Goal: Navigation & Orientation: Find specific page/section

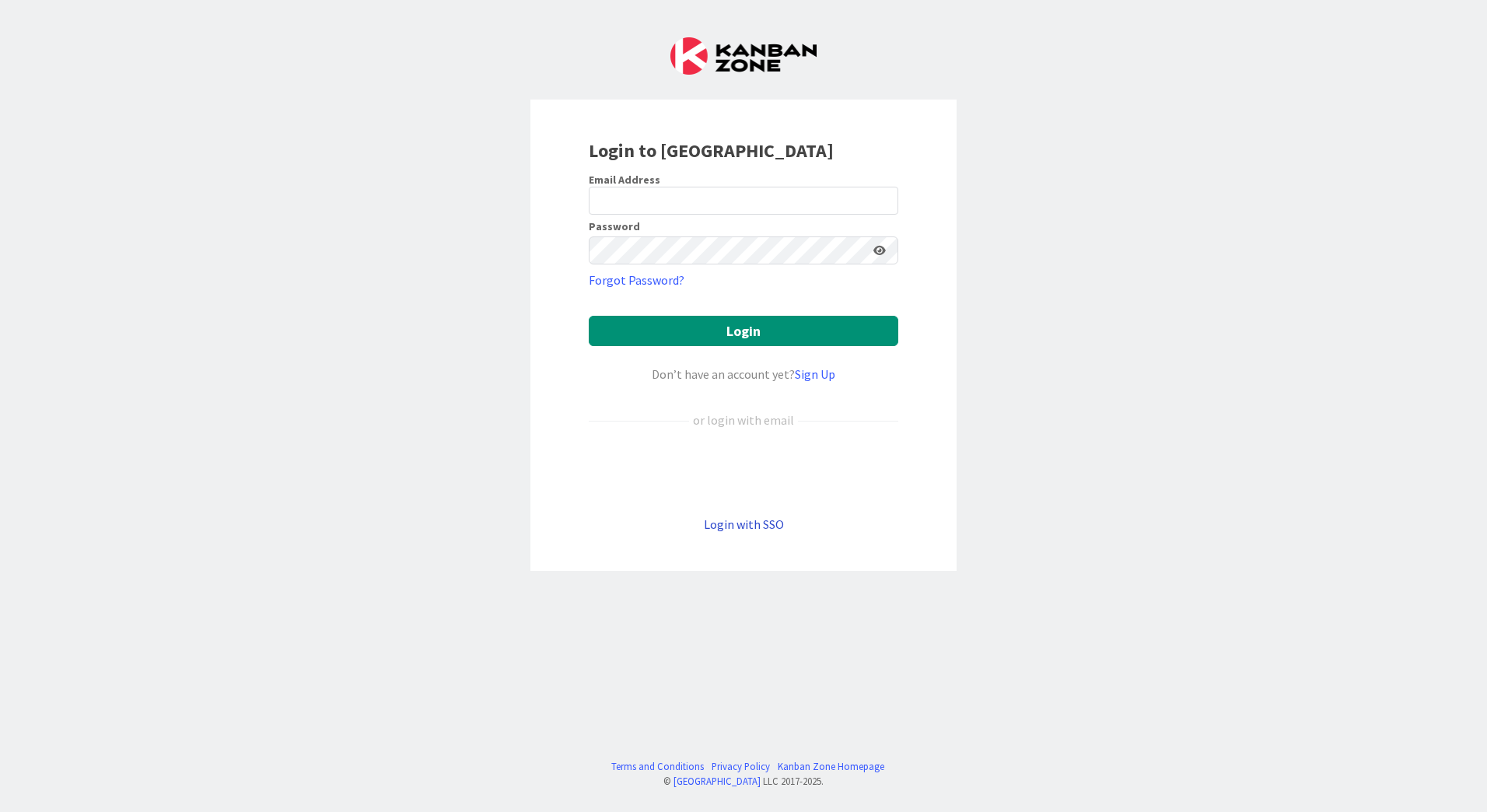
click at [732, 523] on link "Login with SSO" at bounding box center [744, 524] width 80 height 15
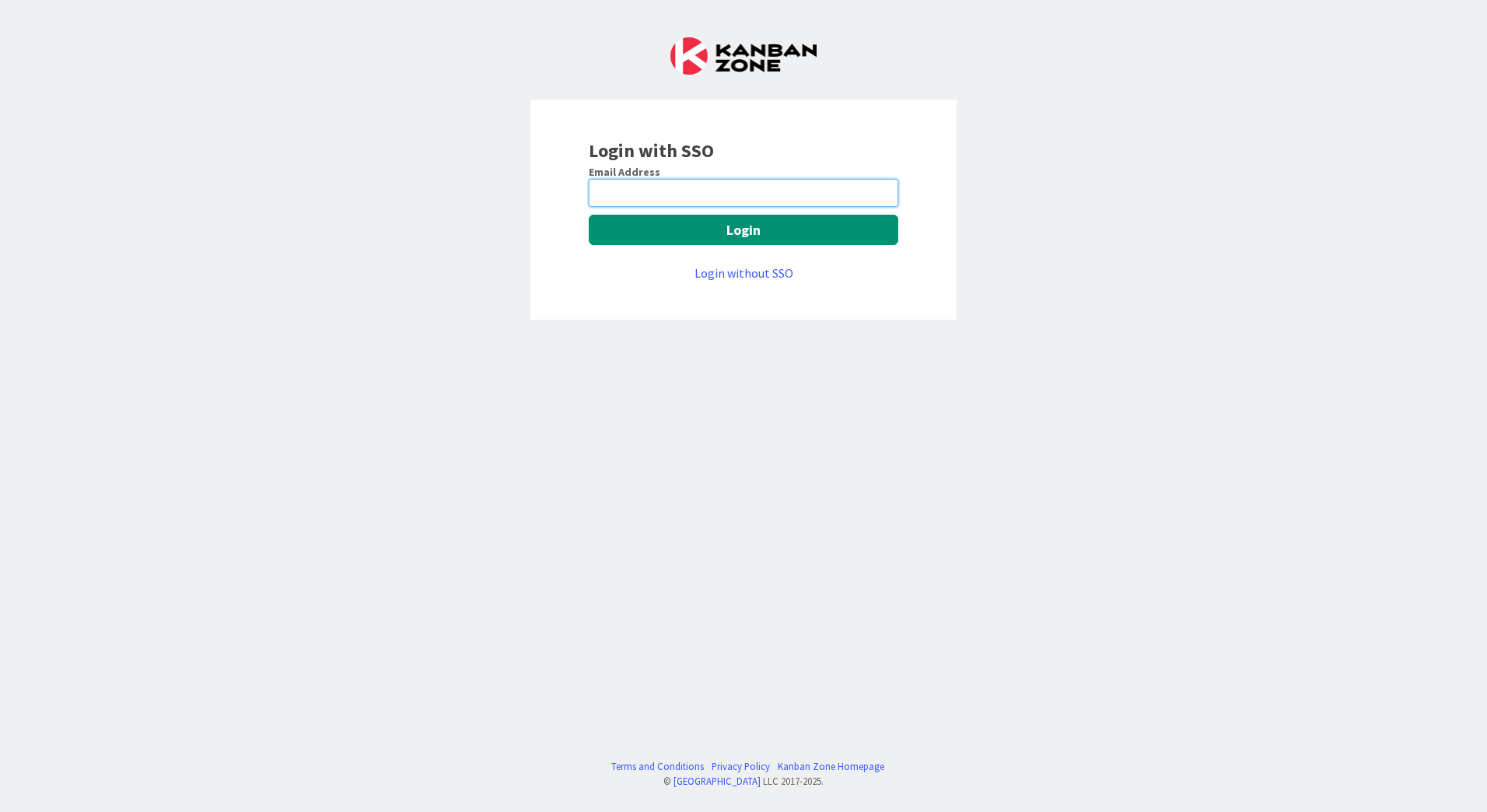
click at [640, 195] on input "email" at bounding box center [744, 192] width 310 height 28
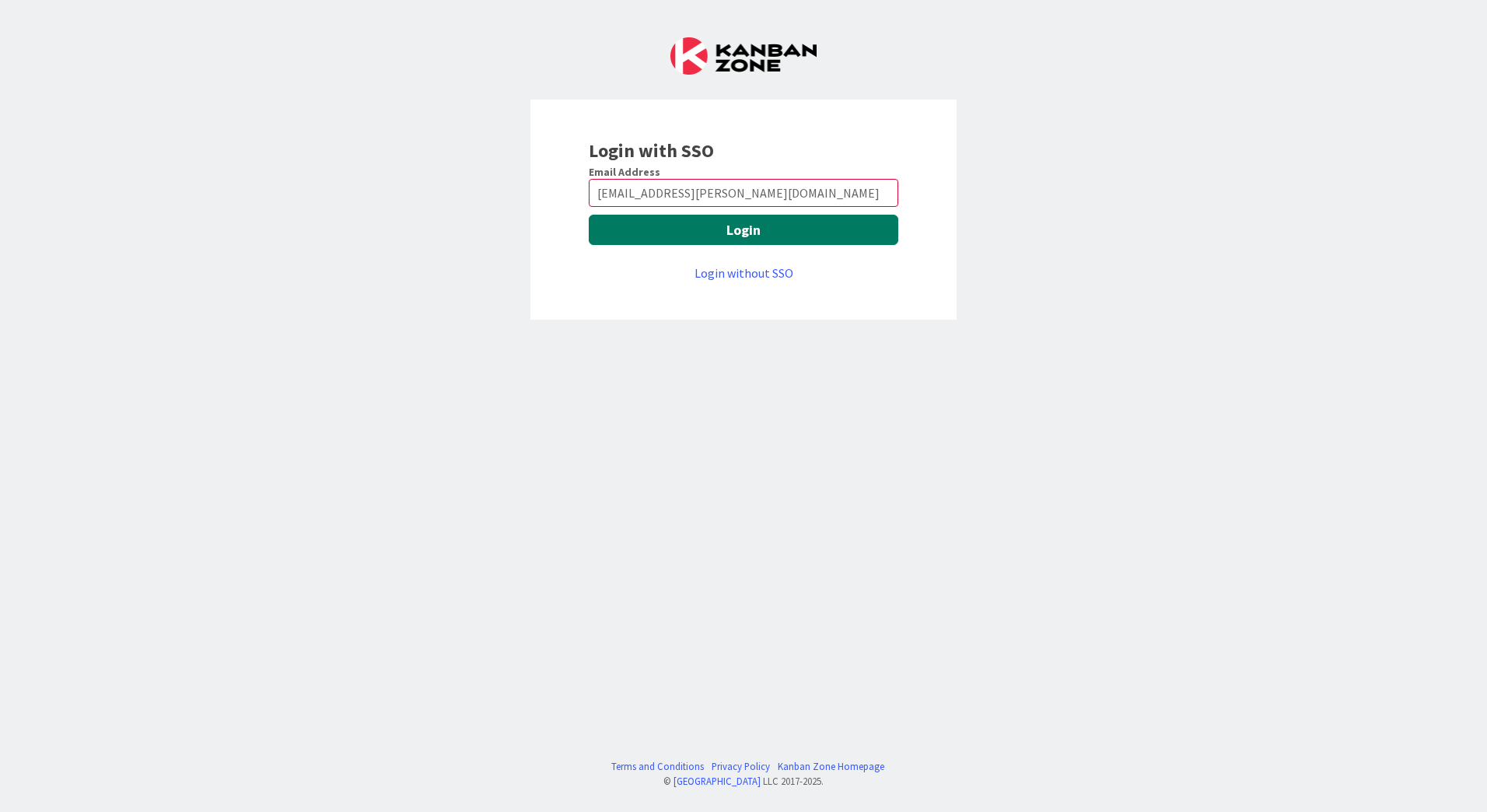
click at [758, 234] on button "Login" at bounding box center [744, 230] width 310 height 31
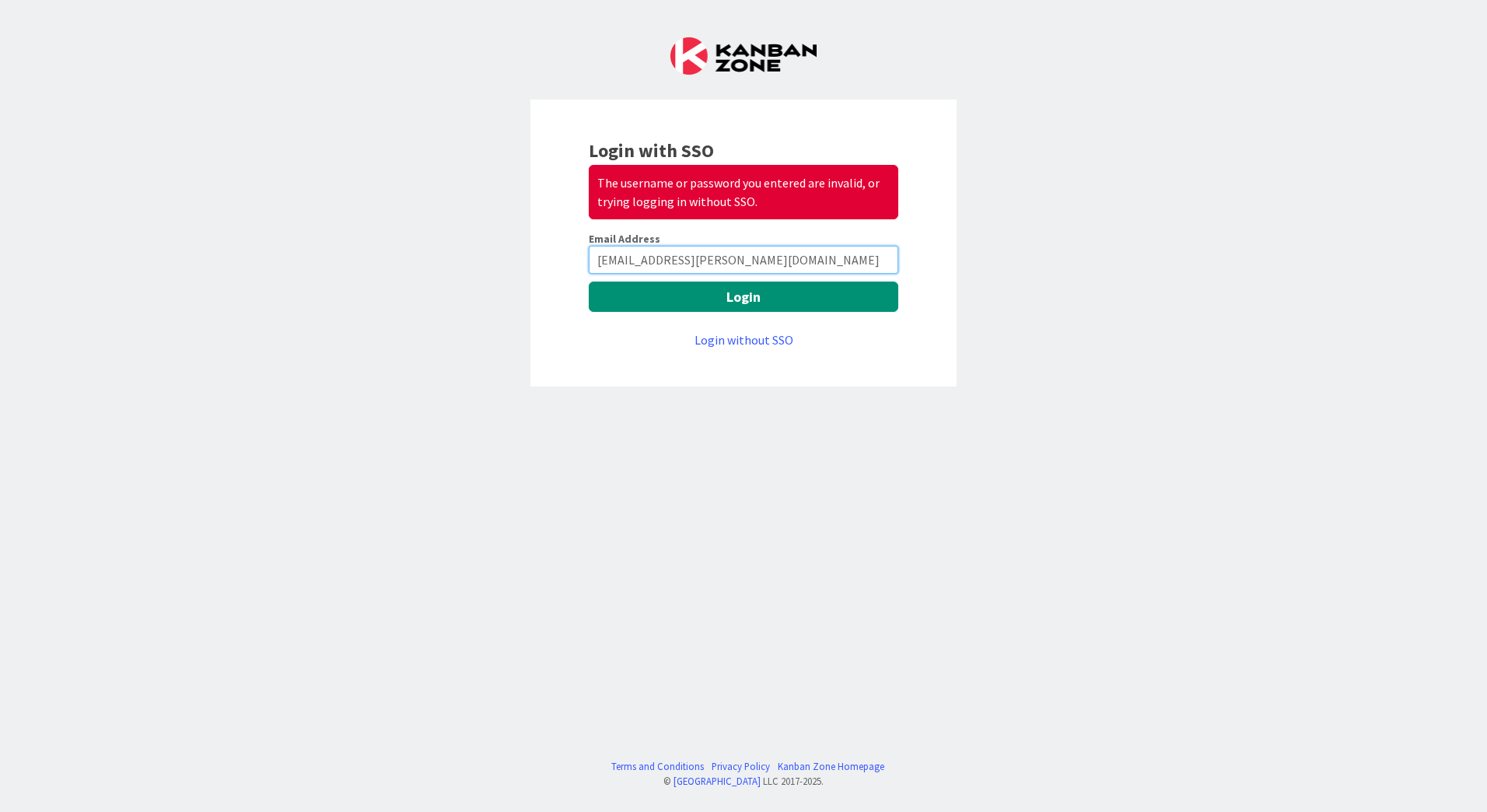
click at [728, 256] on input "[EMAIL_ADDRESS][PERSON_NAME][DOMAIN_NAME]" at bounding box center [744, 260] width 310 height 28
type input "[EMAIL_ADDRESS][PERSON_NAME][DOMAIN_NAME]"
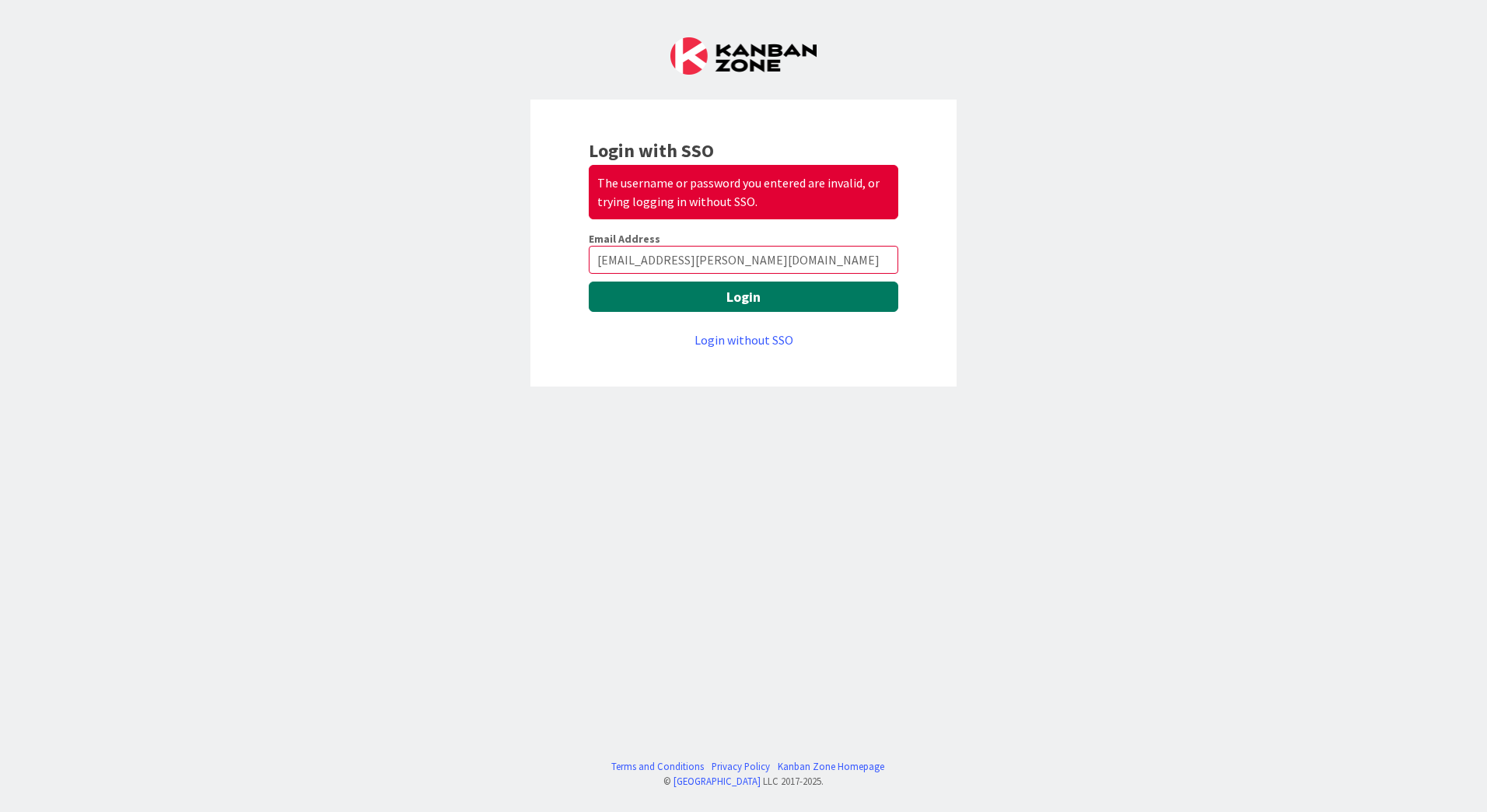
click at [755, 297] on button "Login" at bounding box center [744, 297] width 310 height 31
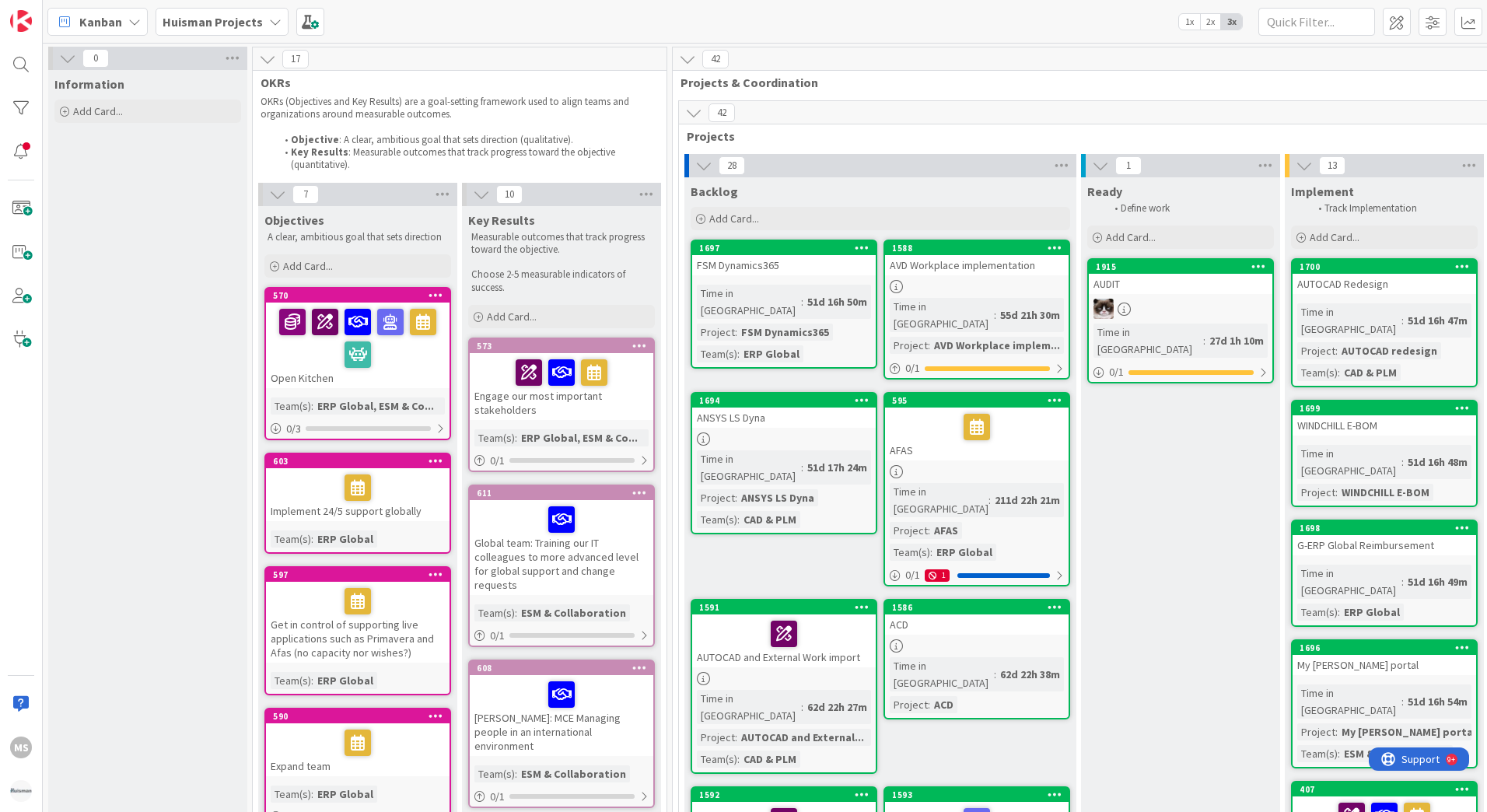
click at [134, 23] on icon at bounding box center [134, 21] width 13 height 13
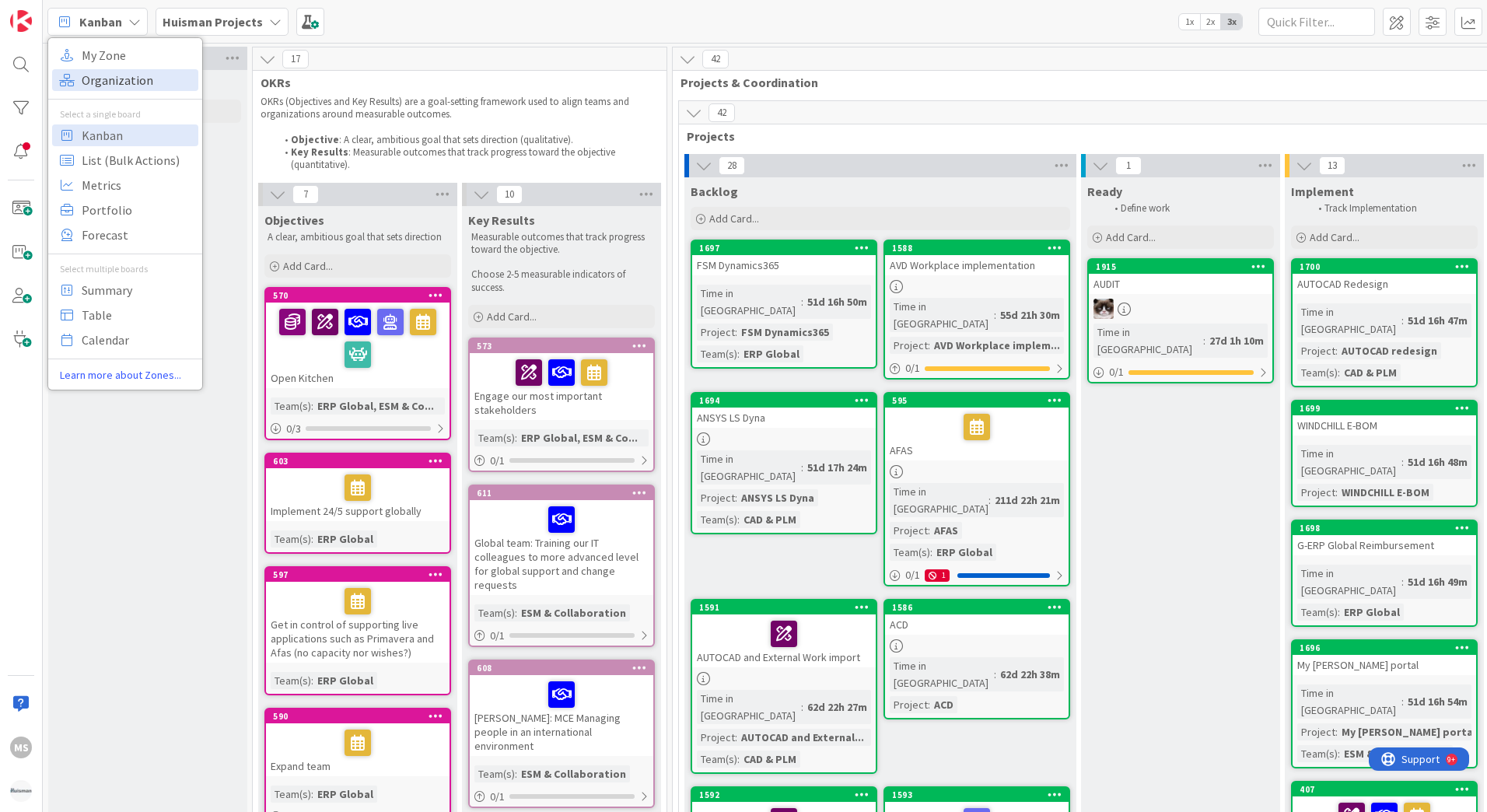
click at [105, 81] on span "Organization" at bounding box center [138, 79] width 112 height 23
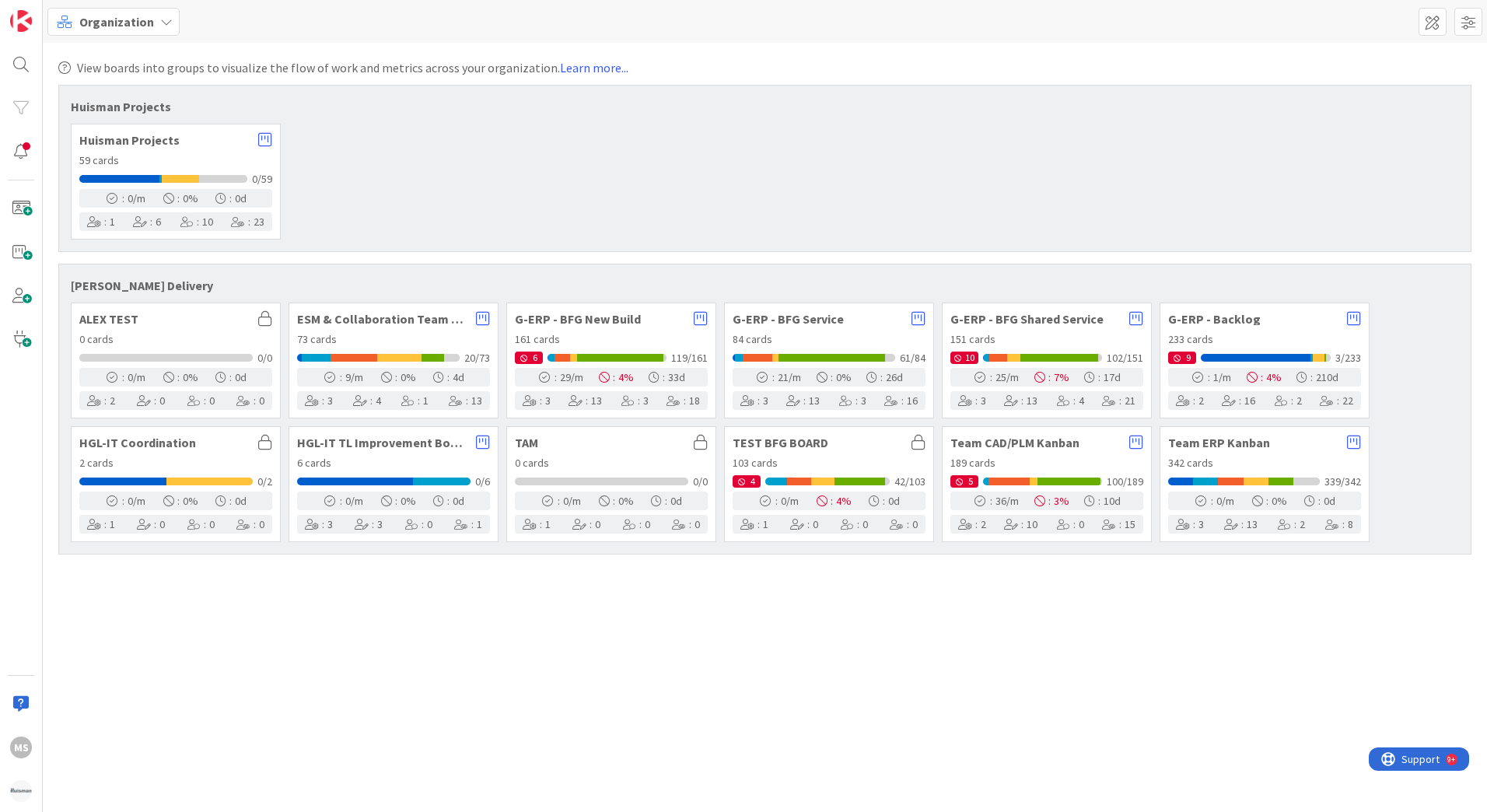
click at [989, 440] on span "Team CAD/PLM Kanban" at bounding box center [1036, 443] width 171 height 13
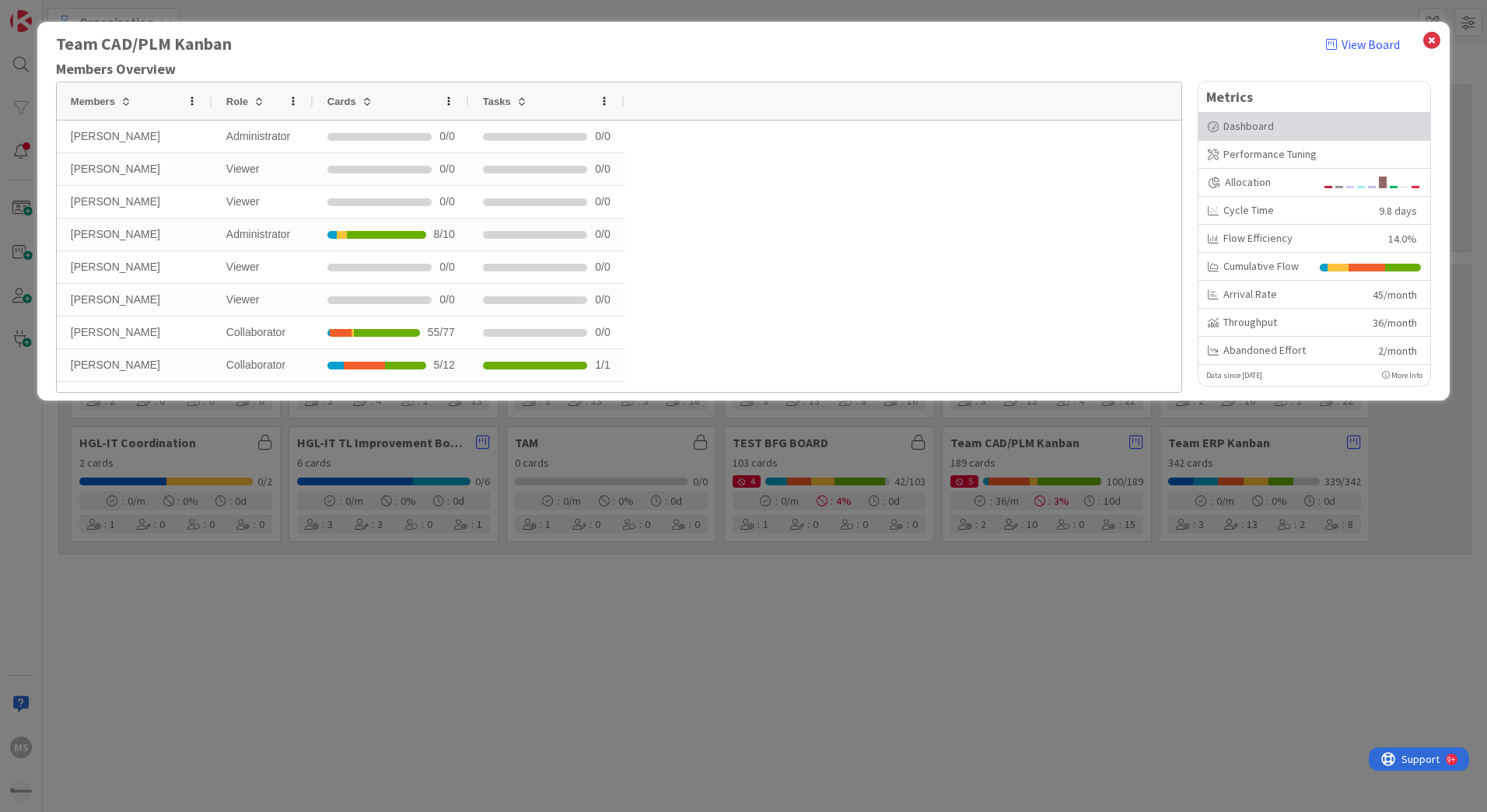
click at [1238, 123] on div "Dashboard" at bounding box center [1314, 126] width 213 height 16
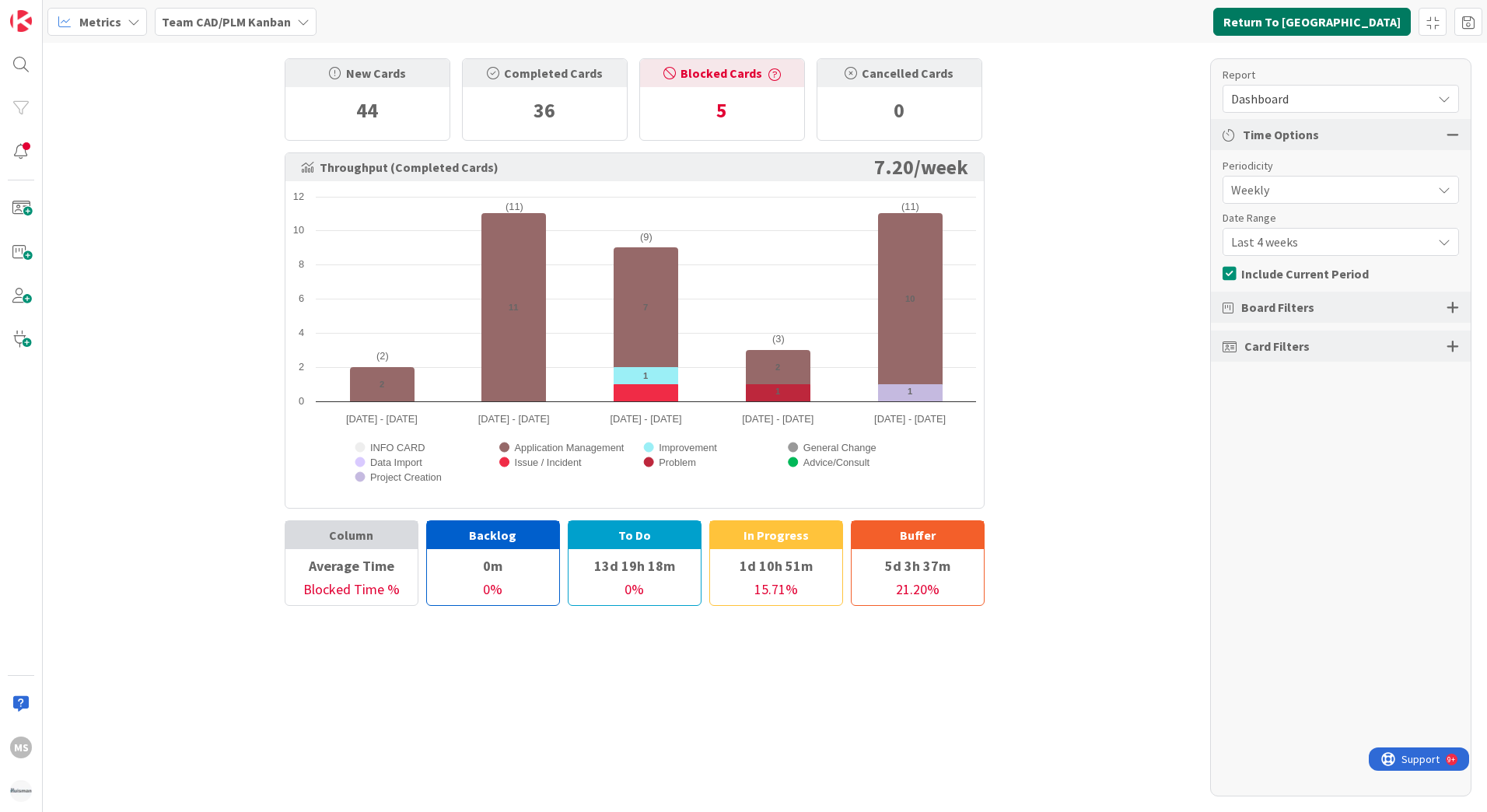
drag, startPoint x: 1374, startPoint y: 15, endPoint x: 1381, endPoint y: 13, distance: 7.3
click at [1381, 13] on button "Return To [GEOGRAPHIC_DATA]" at bounding box center [1313, 21] width 197 height 28
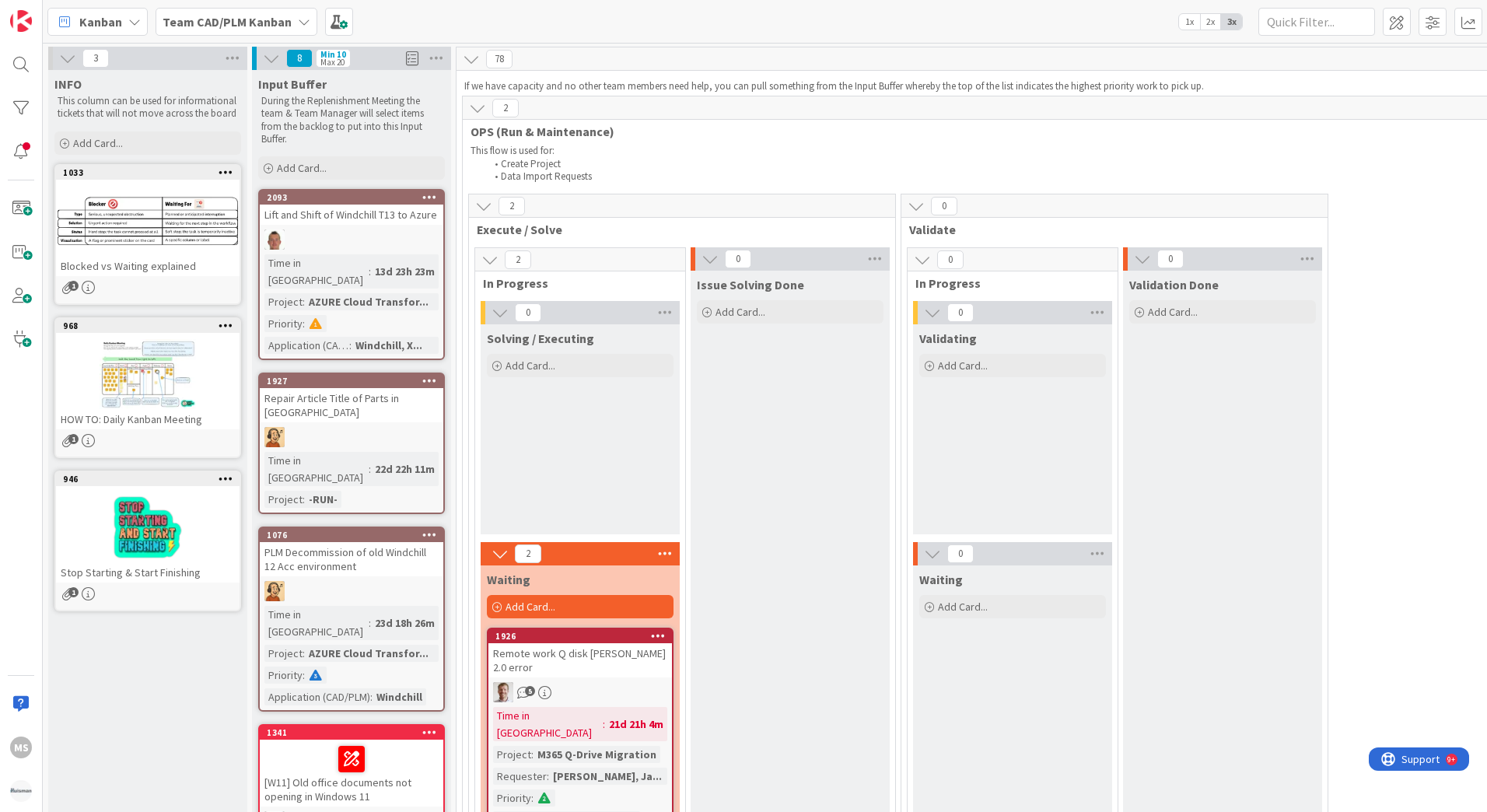
click at [489, 203] on icon at bounding box center [483, 206] width 17 height 17
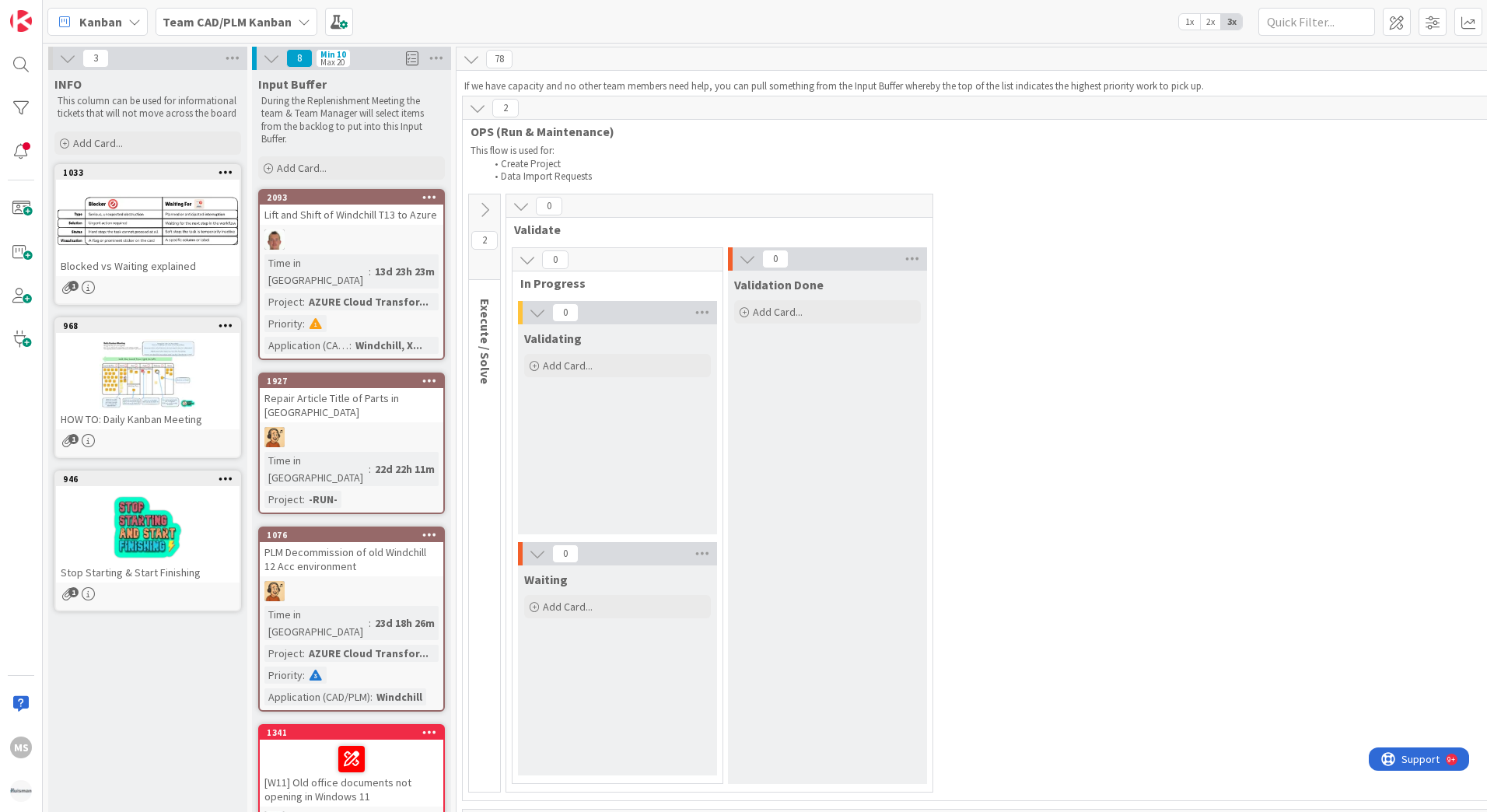
click at [523, 205] on icon at bounding box center [521, 206] width 17 height 17
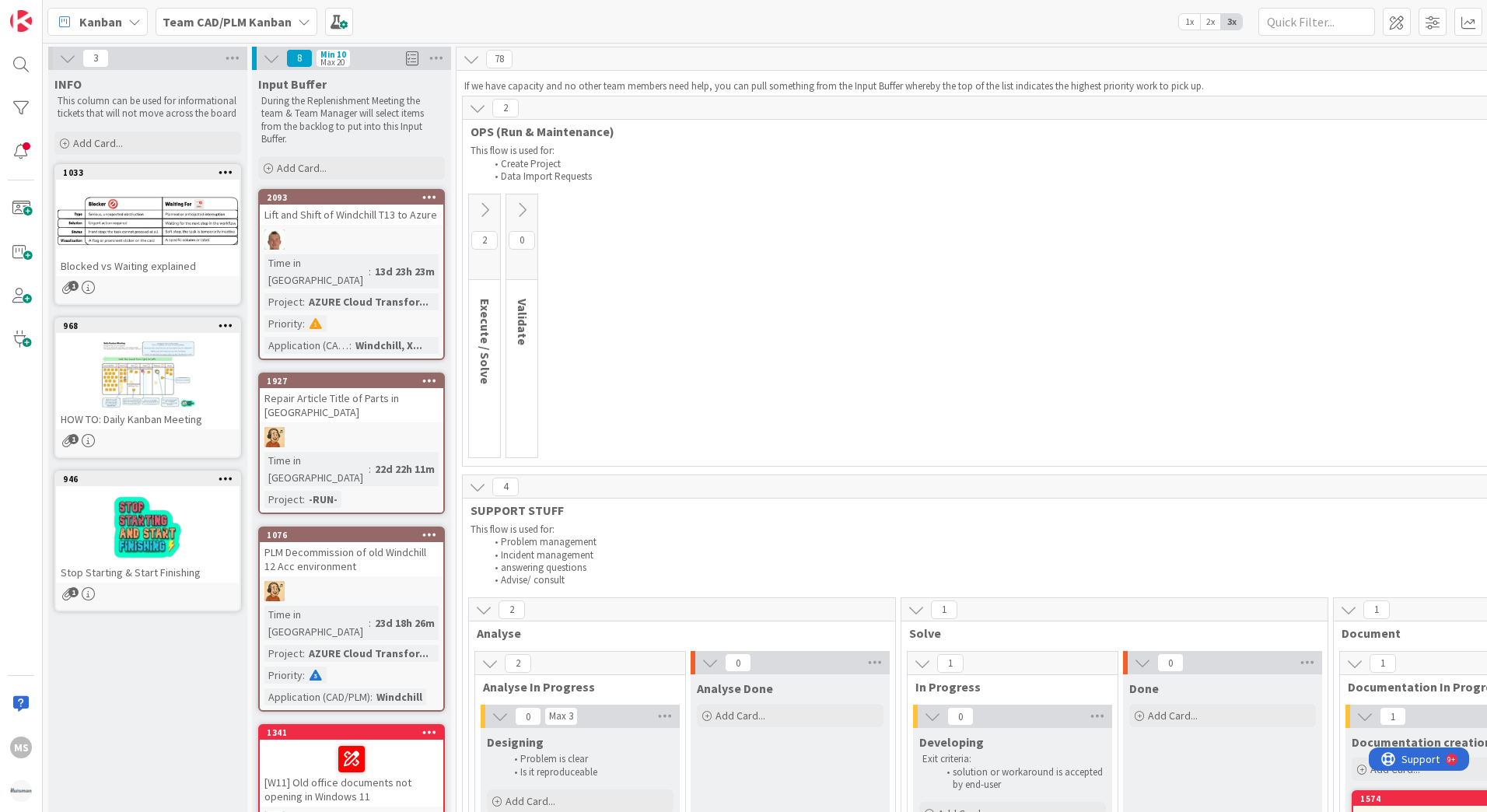
click at [478, 488] on icon at bounding box center [478, 487] width 17 height 17
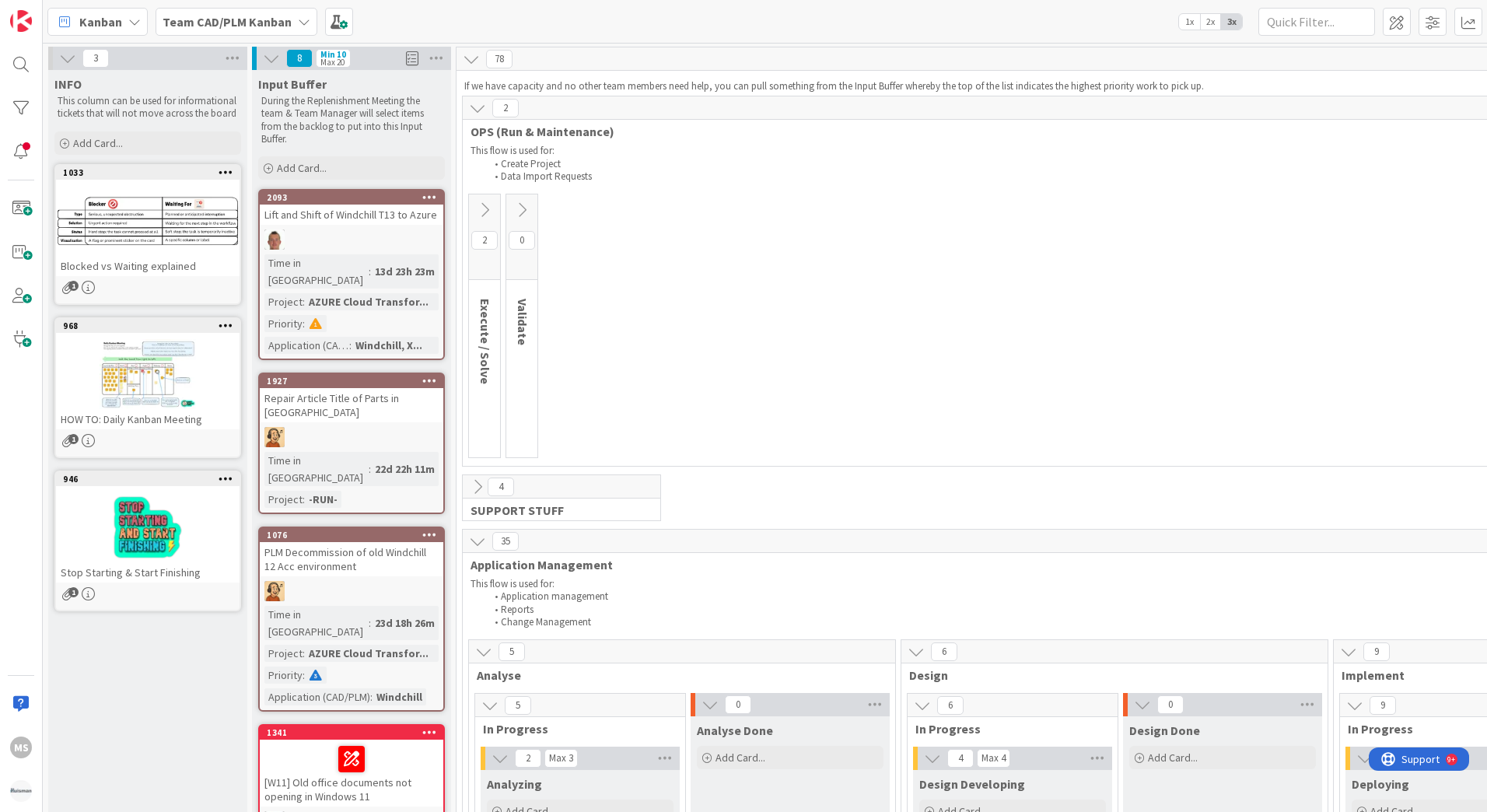
click at [476, 540] on icon at bounding box center [478, 541] width 17 height 17
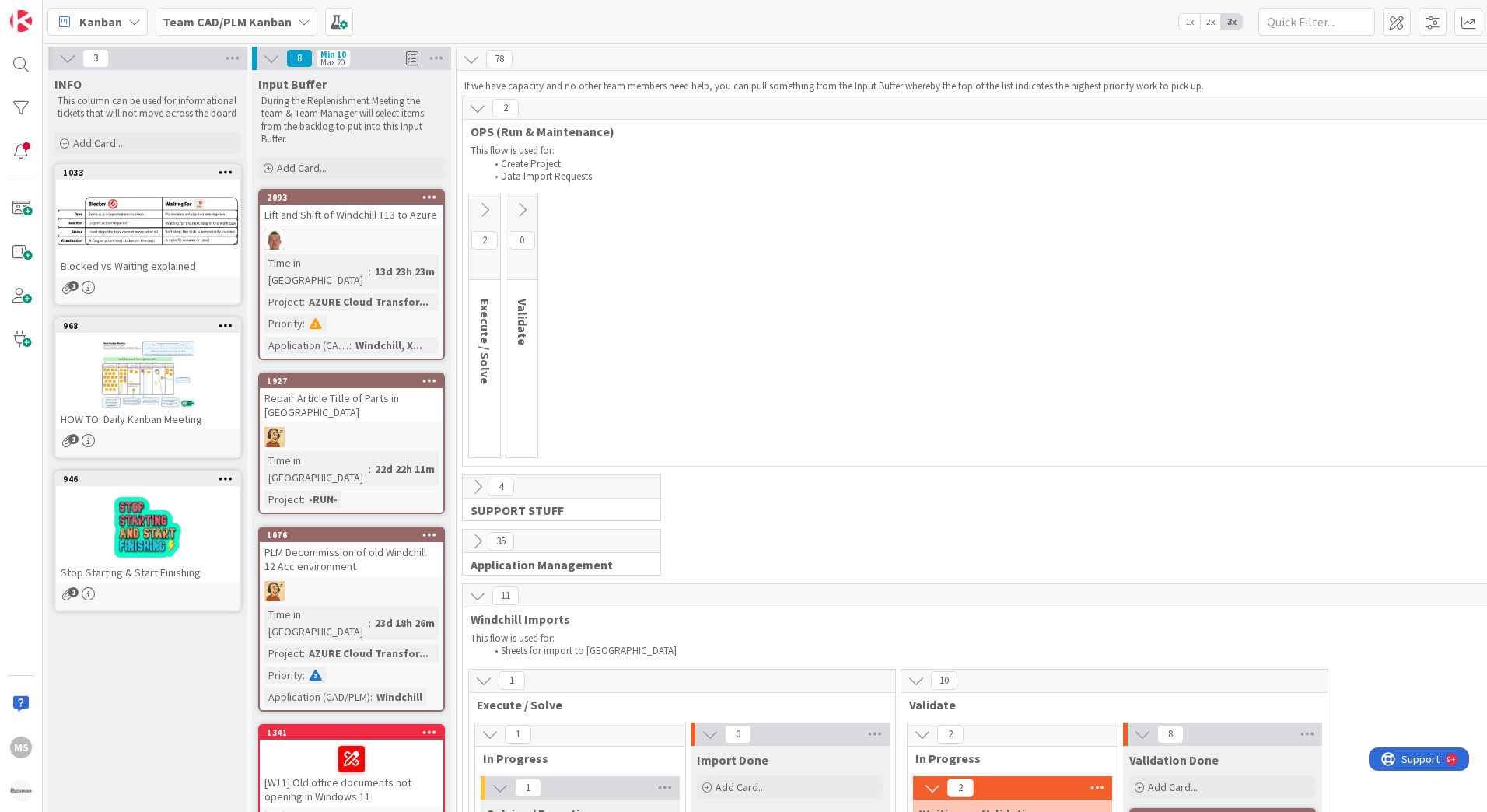
click at [479, 589] on icon at bounding box center [478, 596] width 17 height 17
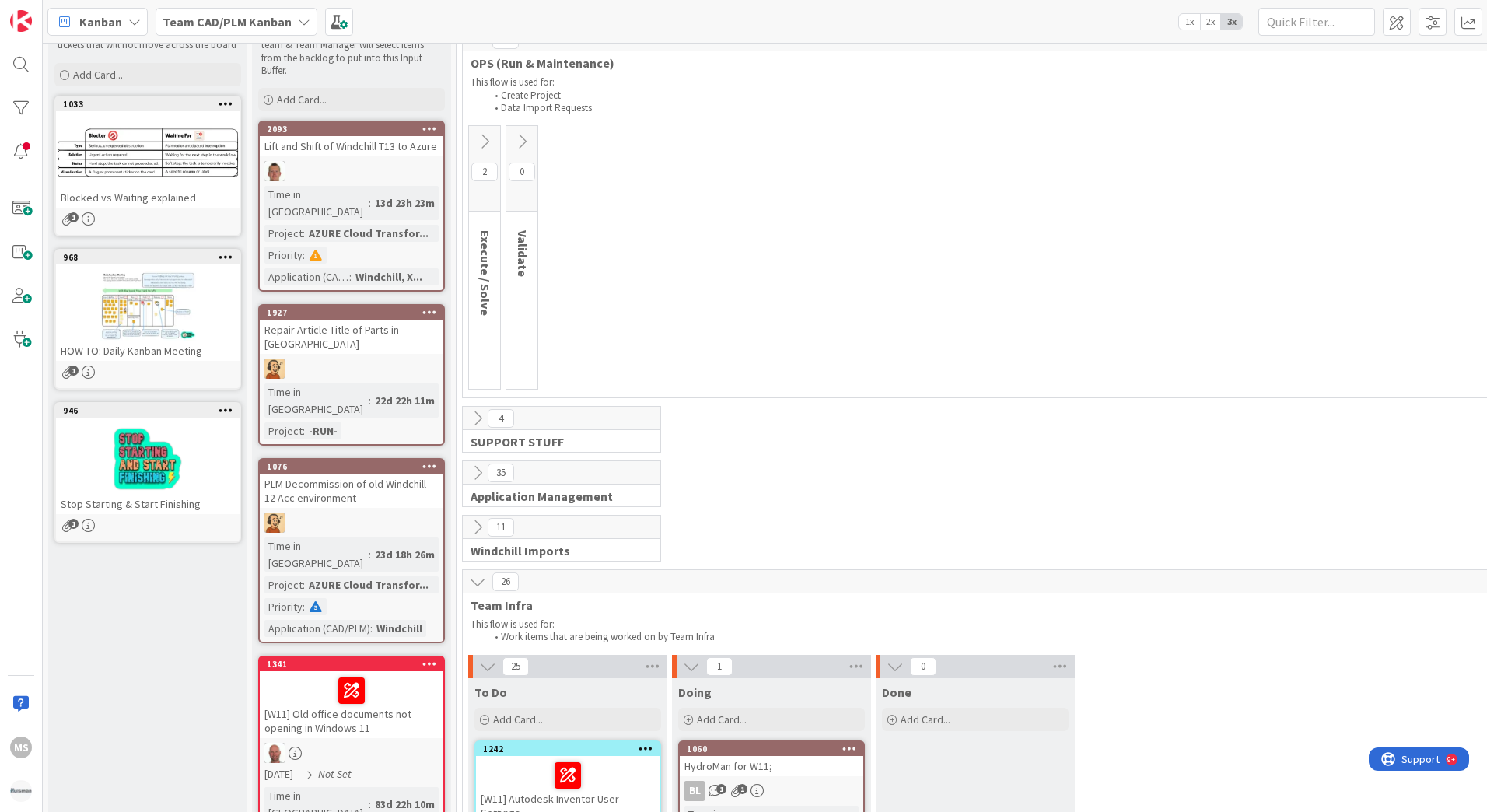
scroll to position [156, 0]
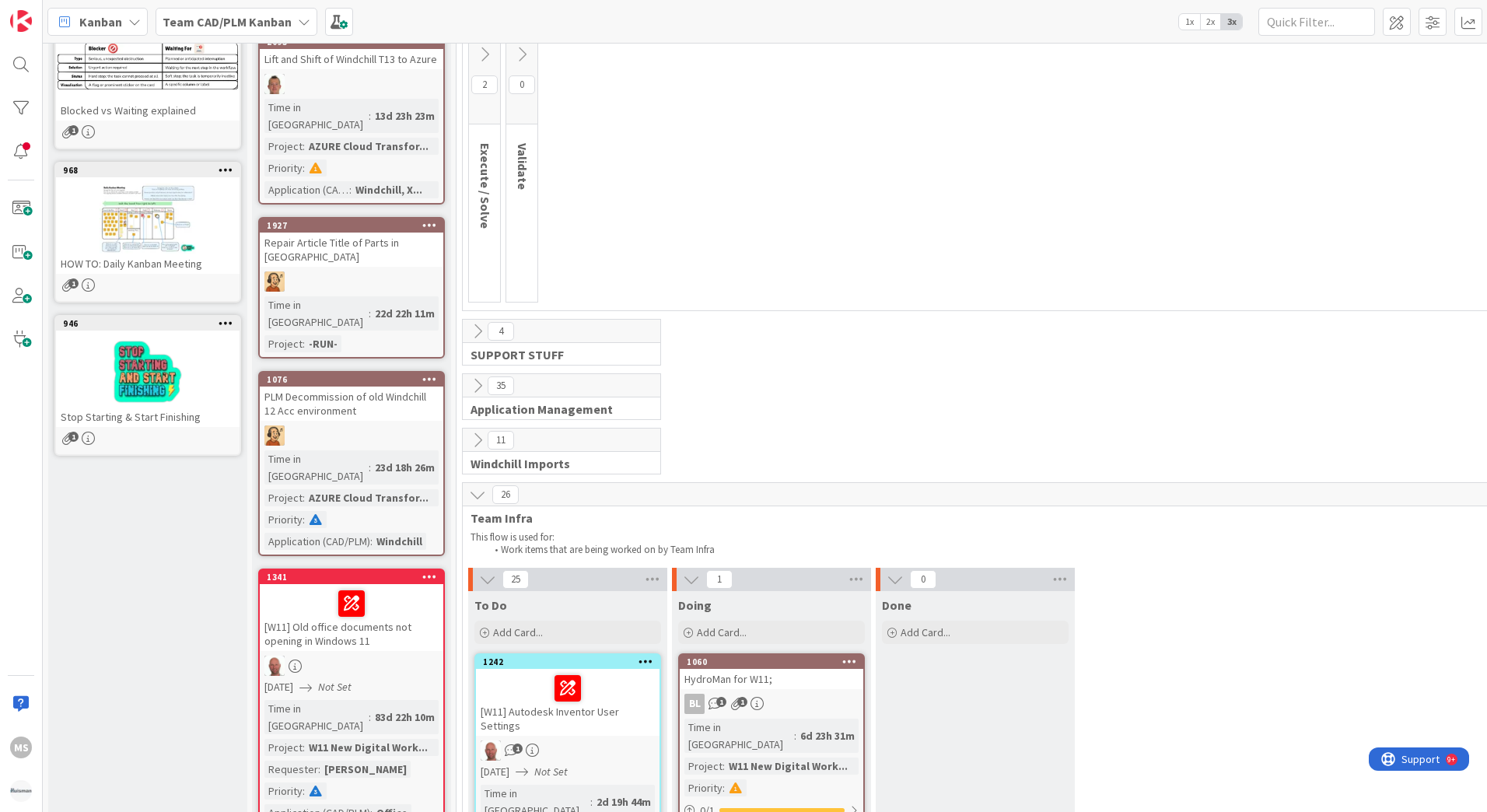
click at [475, 496] on icon at bounding box center [478, 495] width 17 height 17
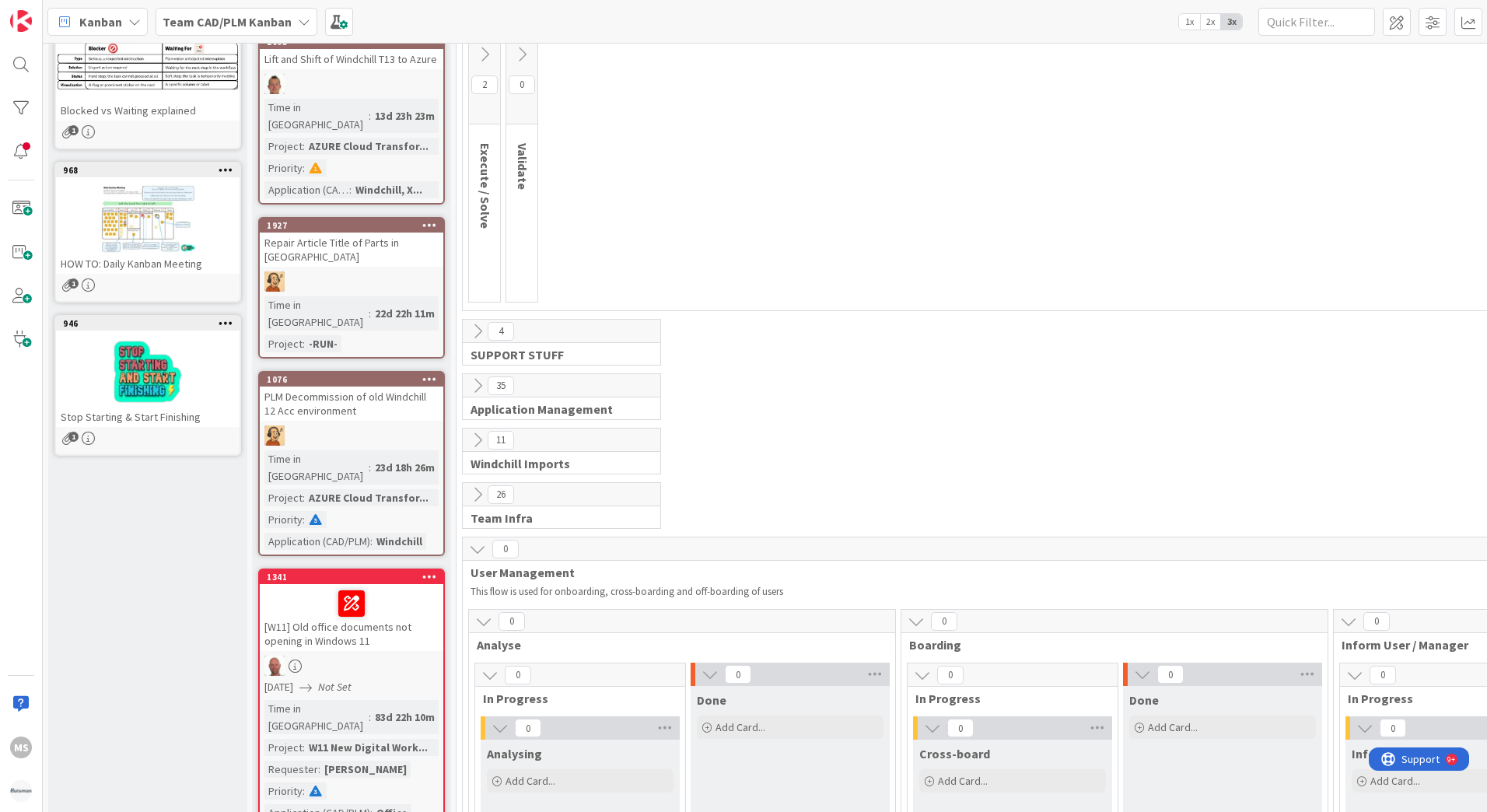
click at [477, 551] on icon at bounding box center [478, 549] width 17 height 17
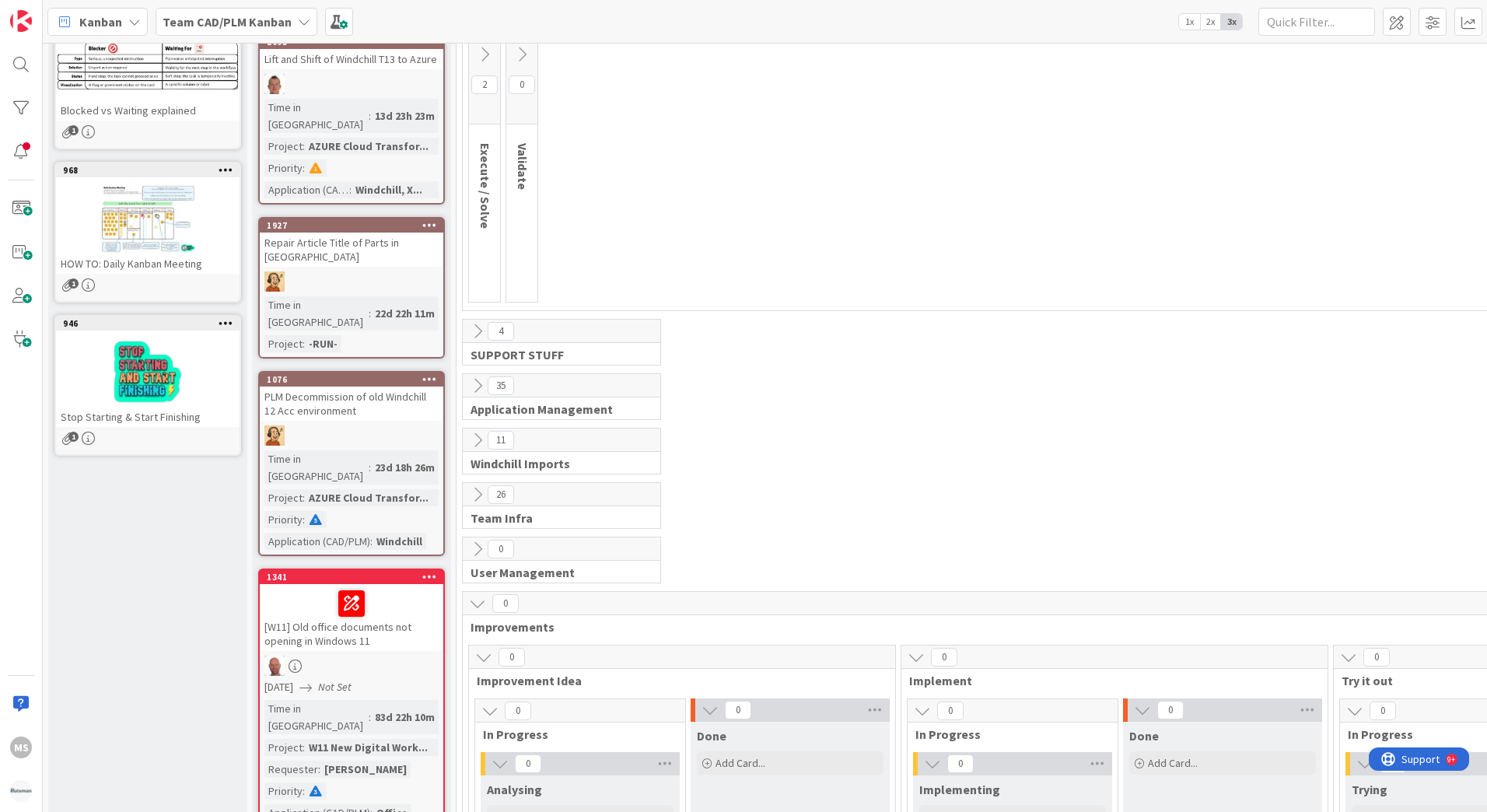
click at [477, 598] on icon at bounding box center [478, 603] width 17 height 17
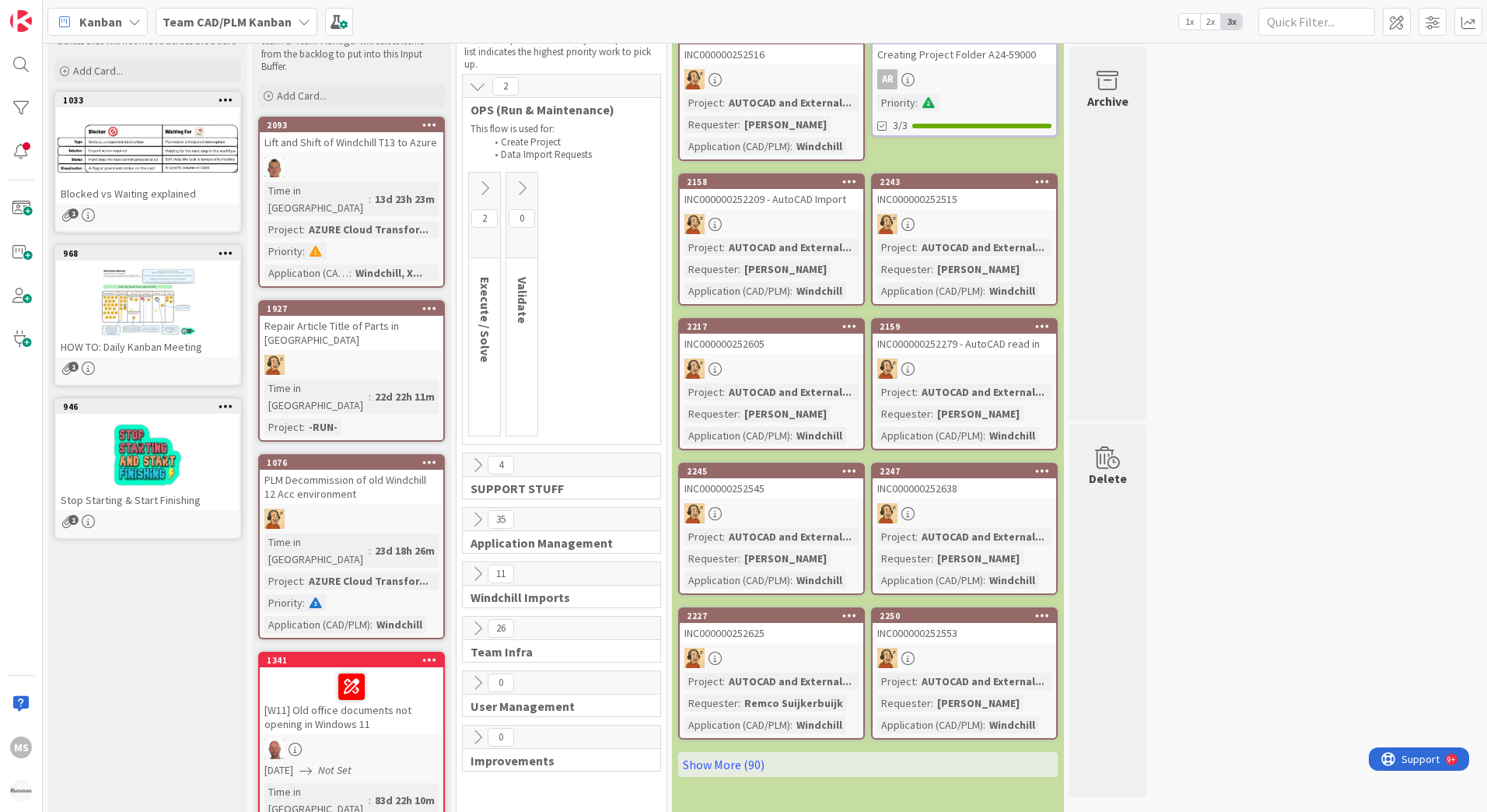
scroll to position [0, 0]
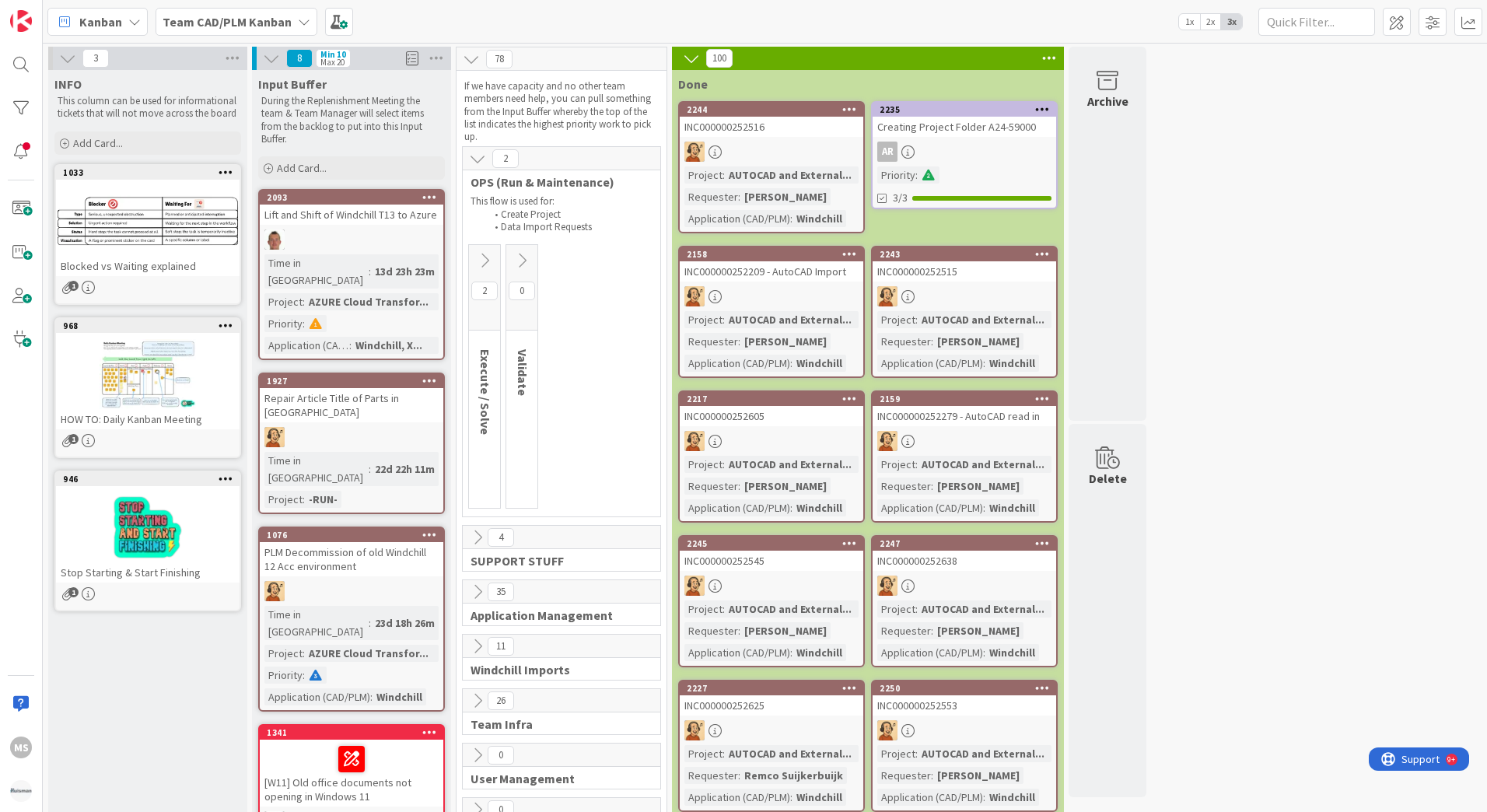
click at [689, 56] on icon at bounding box center [691, 58] width 17 height 17
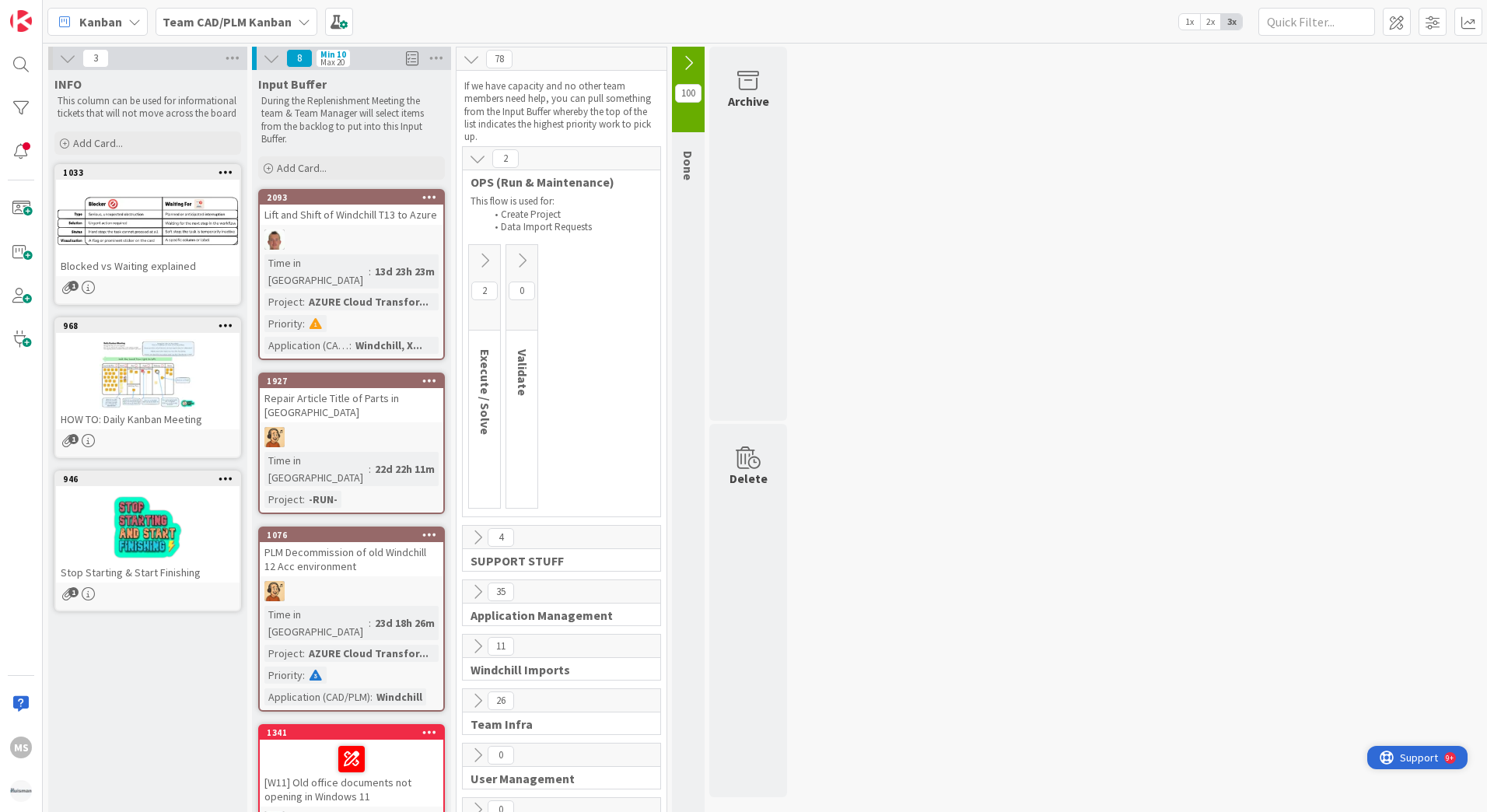
click at [1421, 754] on span "Support" at bounding box center [1419, 758] width 38 height 19
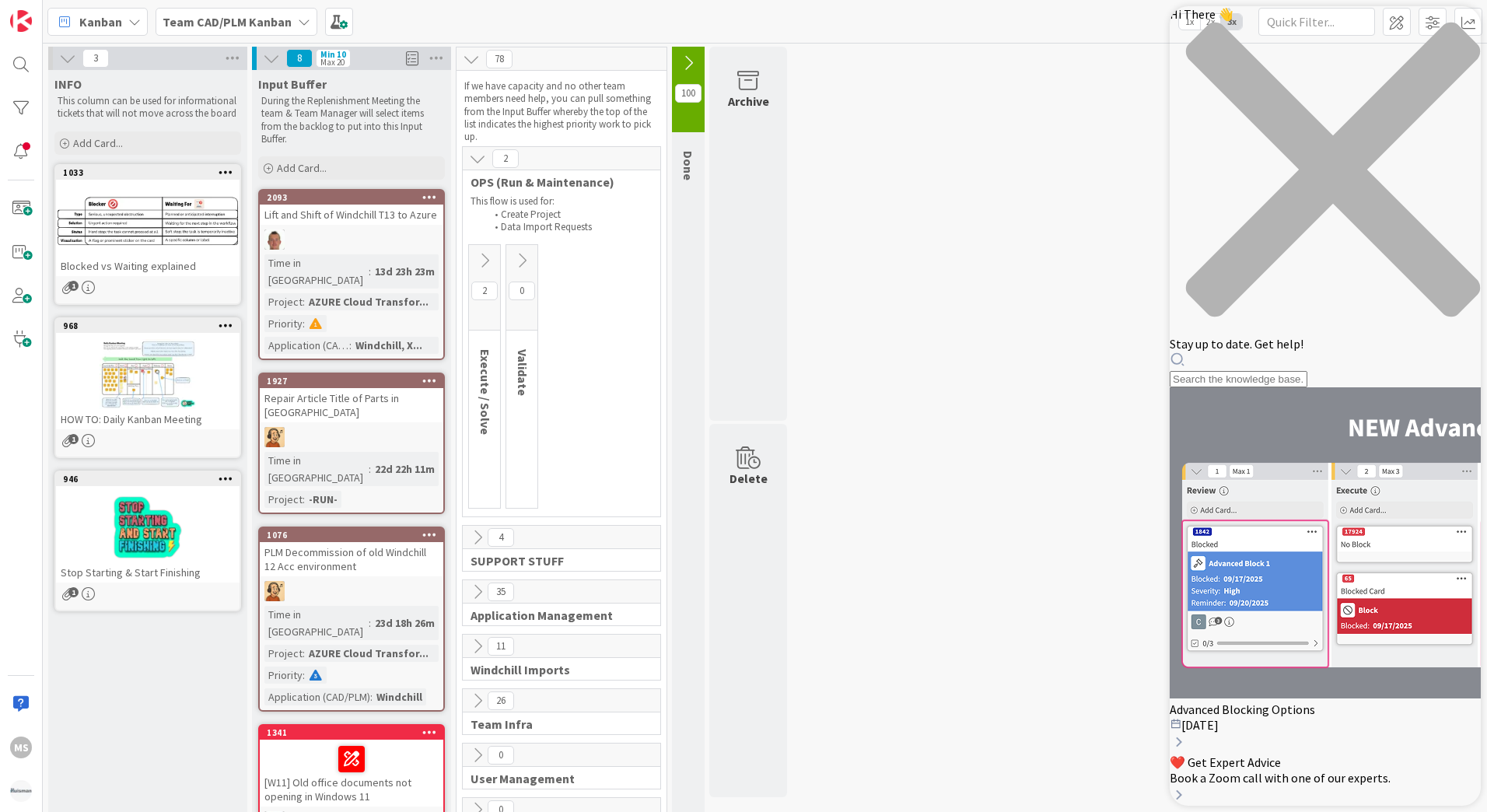
click at [1458, 30] on icon "close resource center" at bounding box center [1333, 169] width 294 height 294
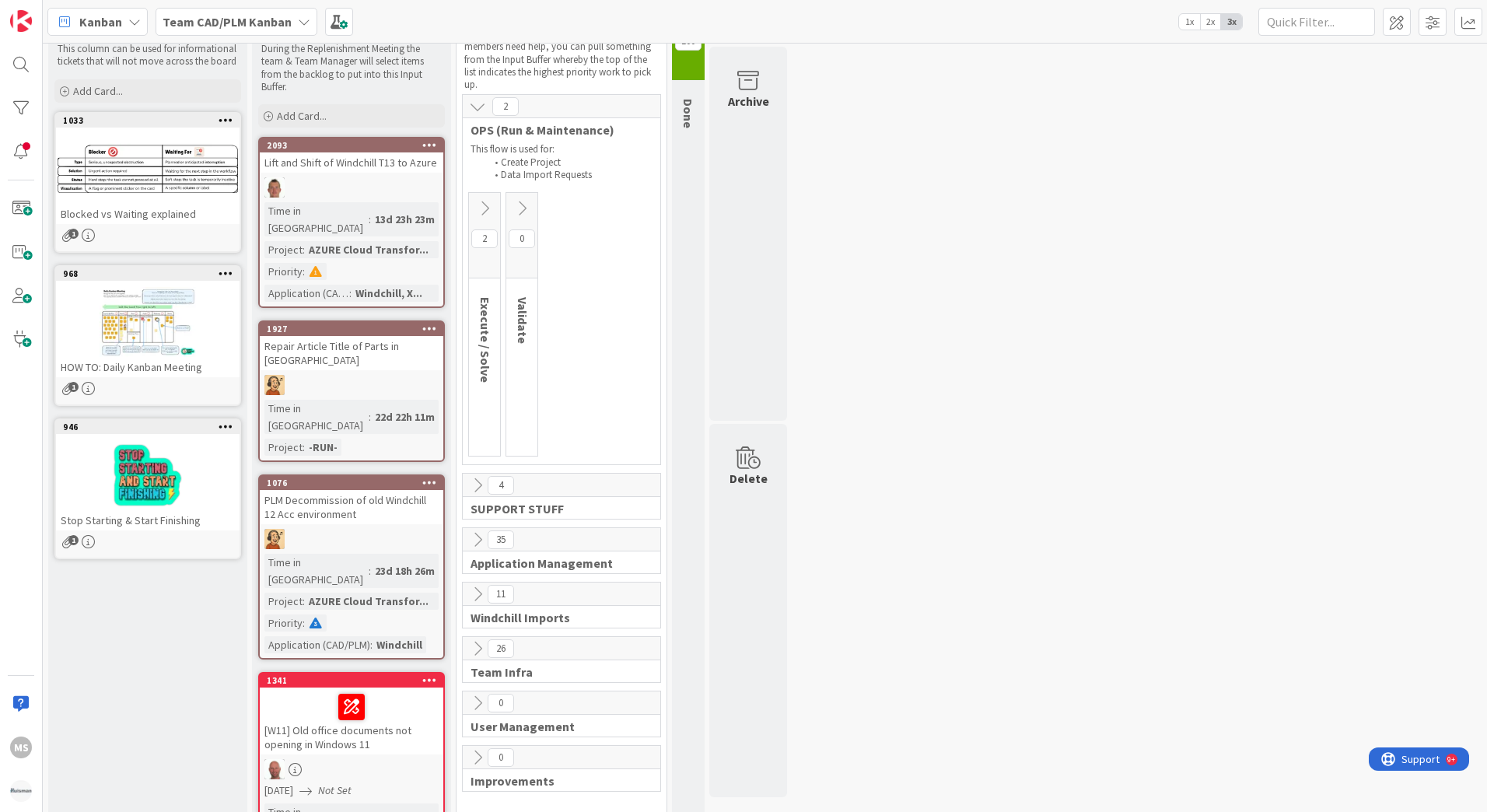
scroll to position [77, 0]
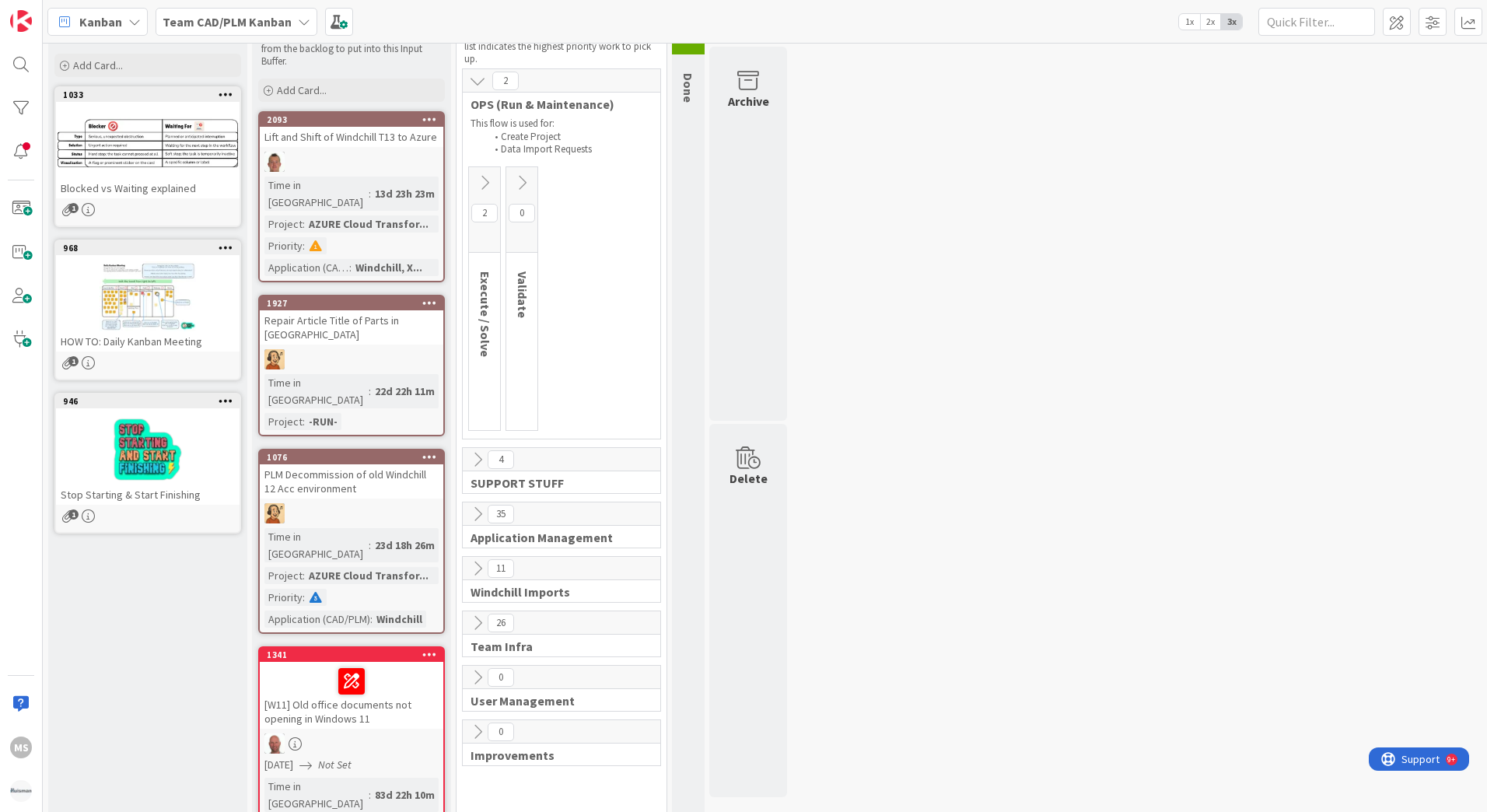
click at [478, 621] on icon at bounding box center [478, 623] width 17 height 17
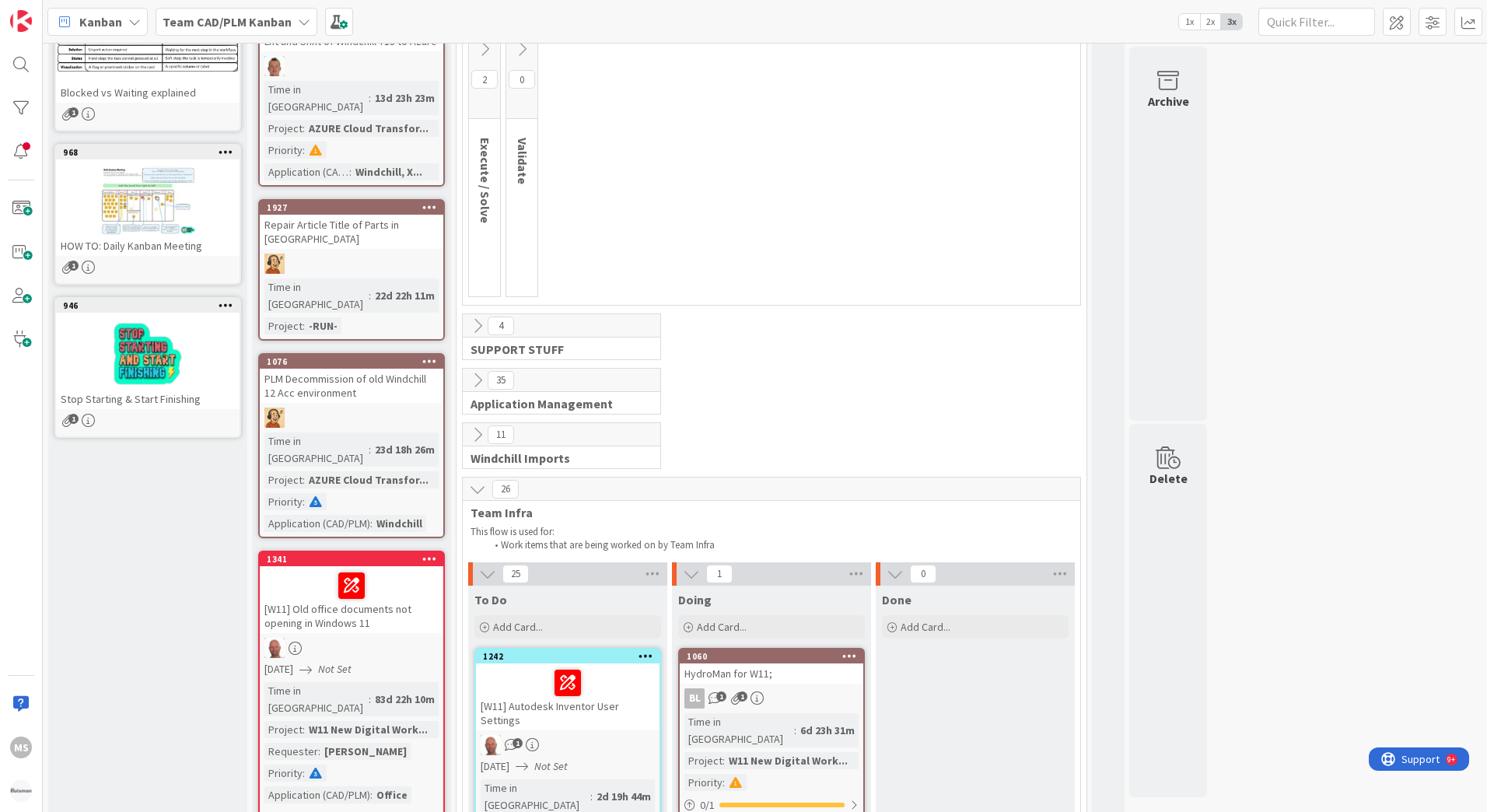
scroll to position [156, 0]
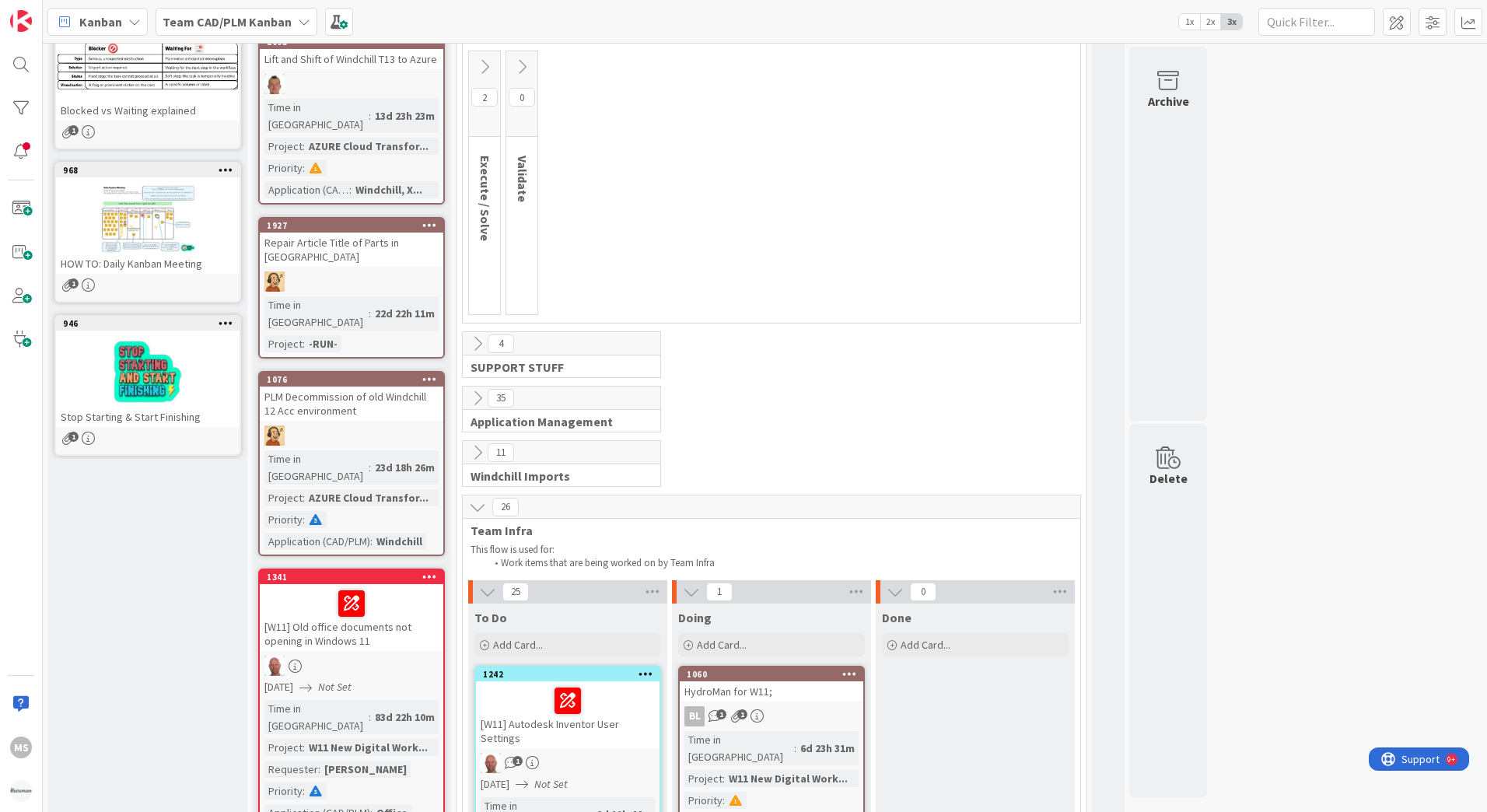
click at [480, 506] on icon at bounding box center [478, 507] width 17 height 17
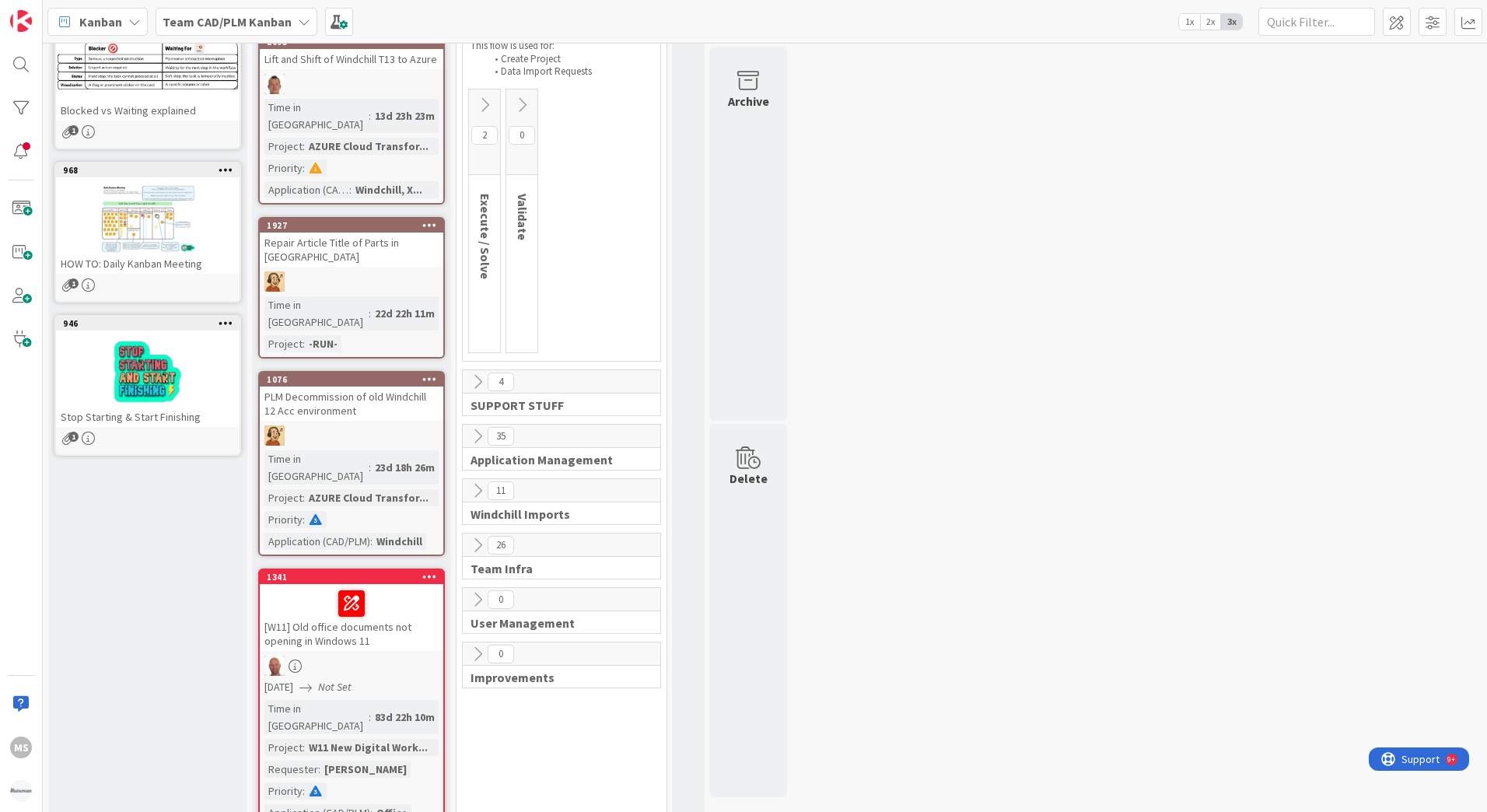
click at [475, 599] on icon at bounding box center [478, 600] width 17 height 17
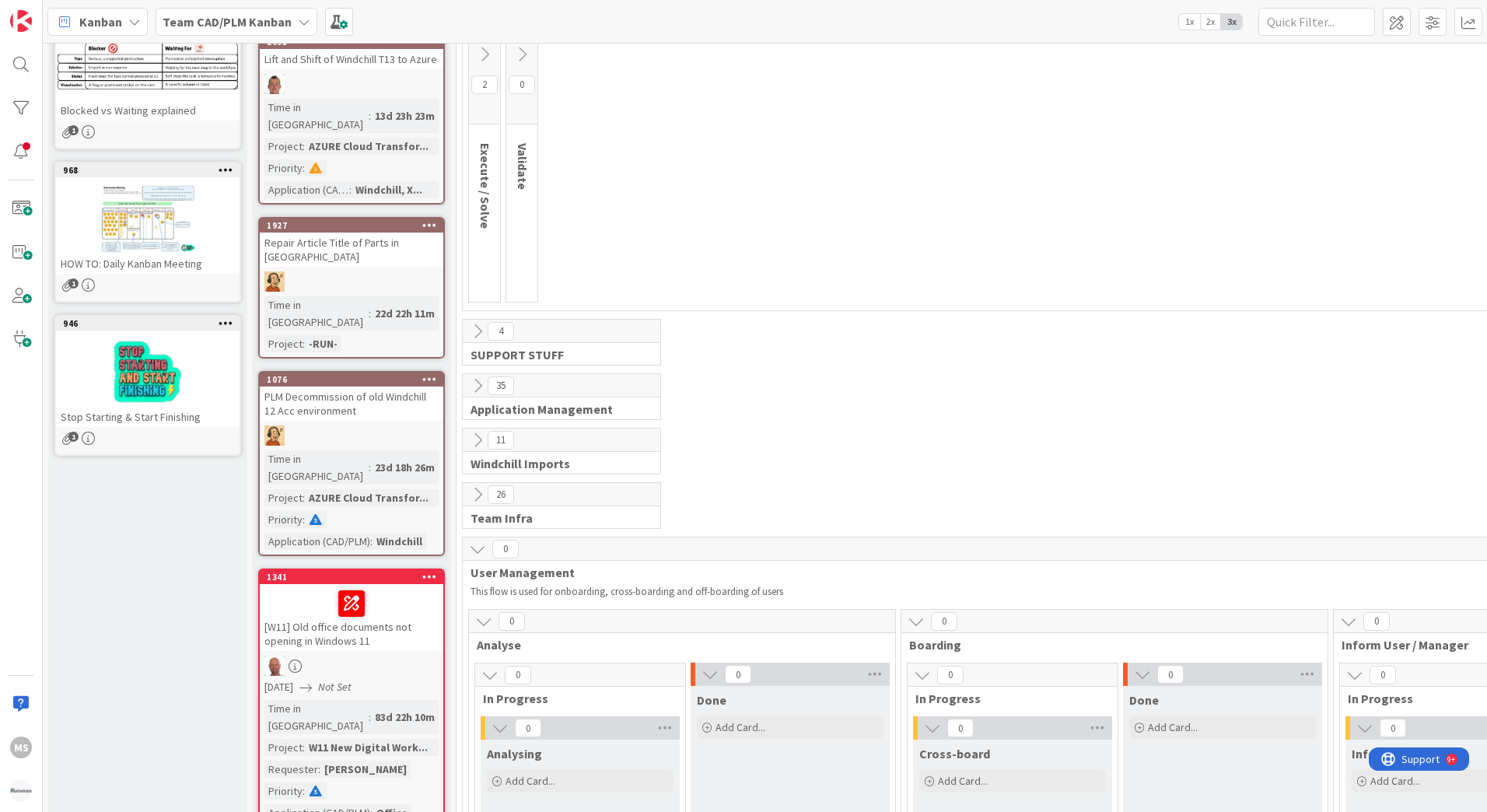
click at [478, 549] on icon at bounding box center [478, 549] width 17 height 17
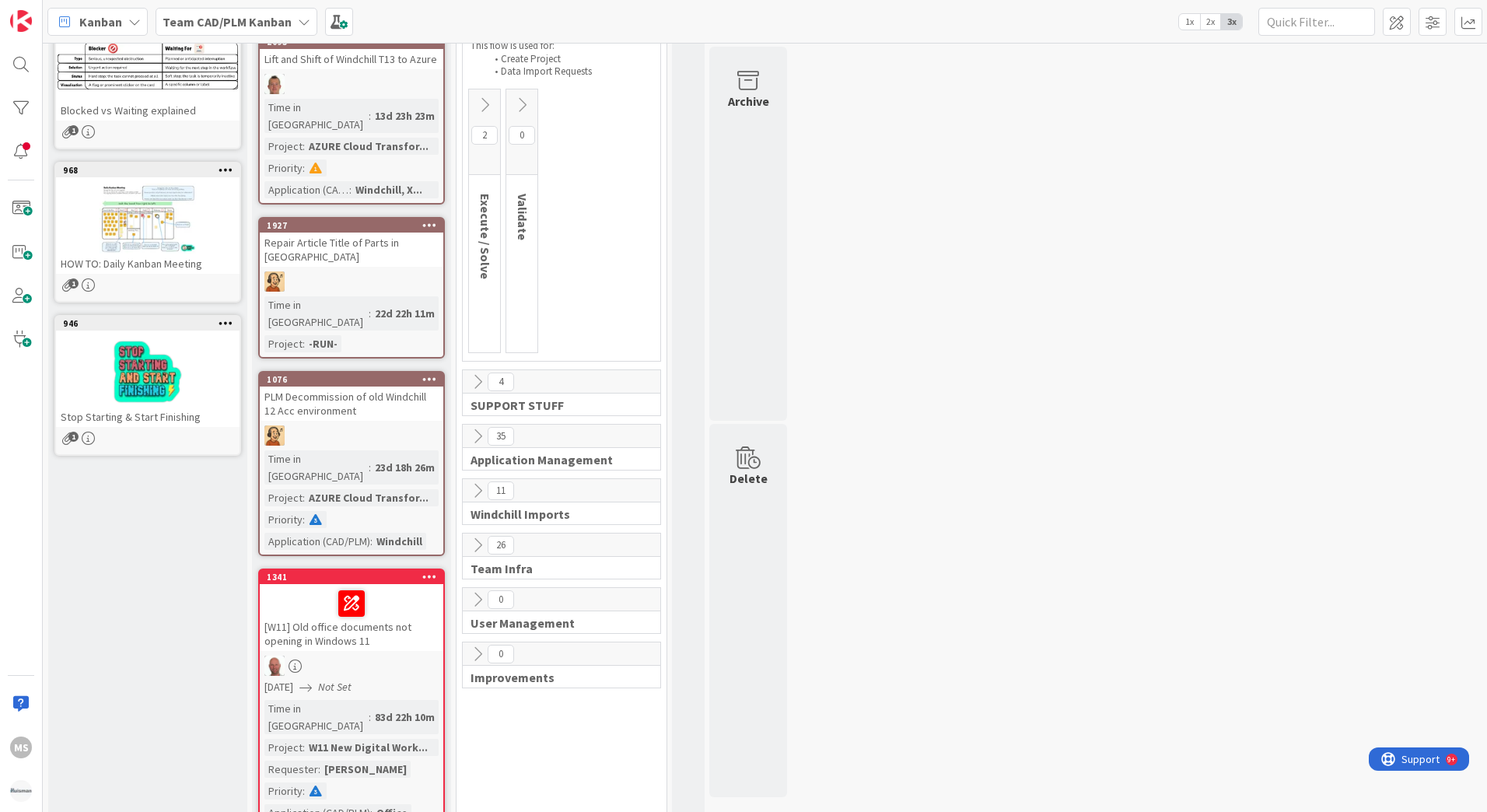
click at [474, 545] on icon at bounding box center [478, 546] width 17 height 17
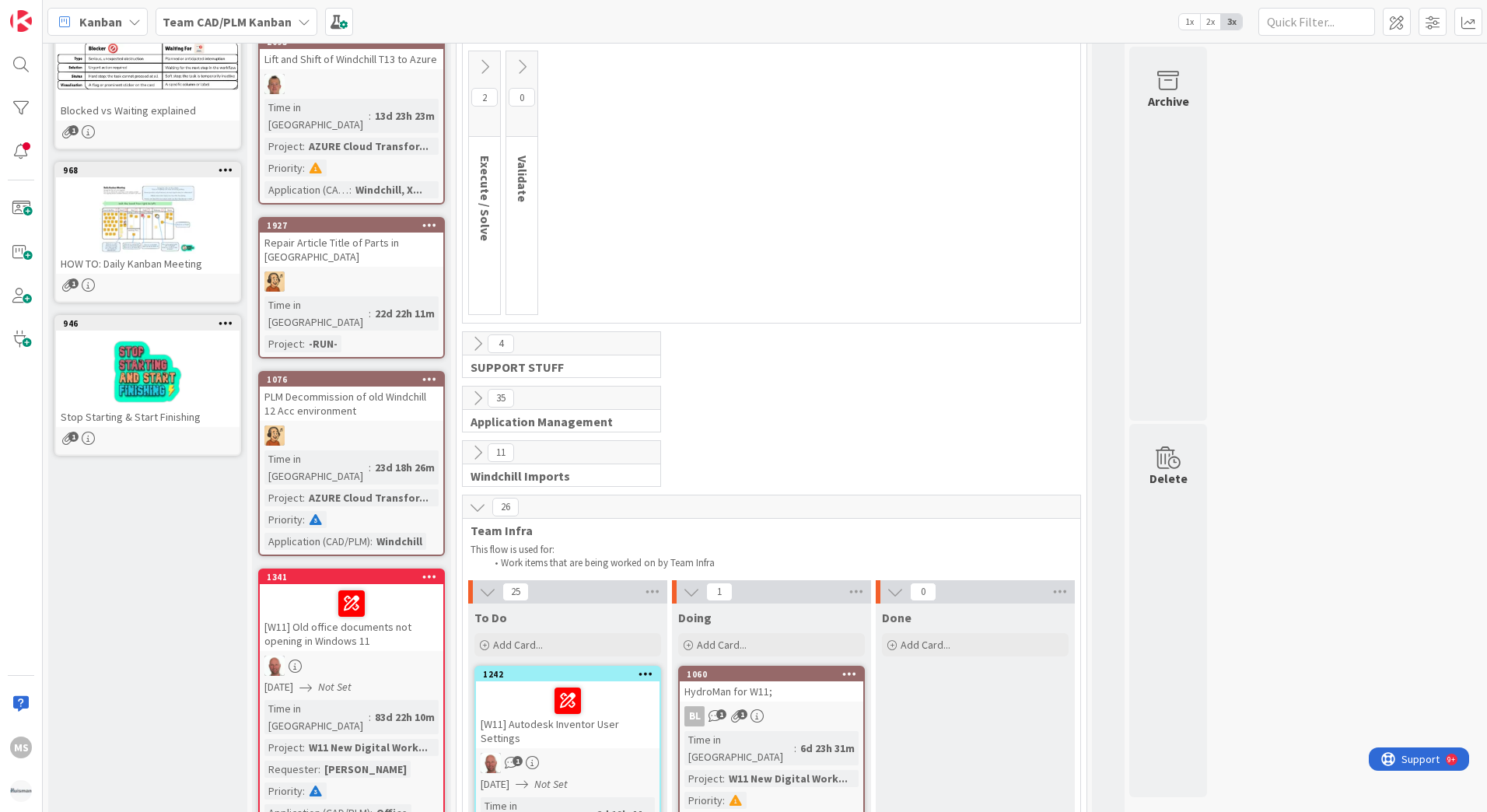
click at [474, 507] on icon at bounding box center [478, 507] width 17 height 17
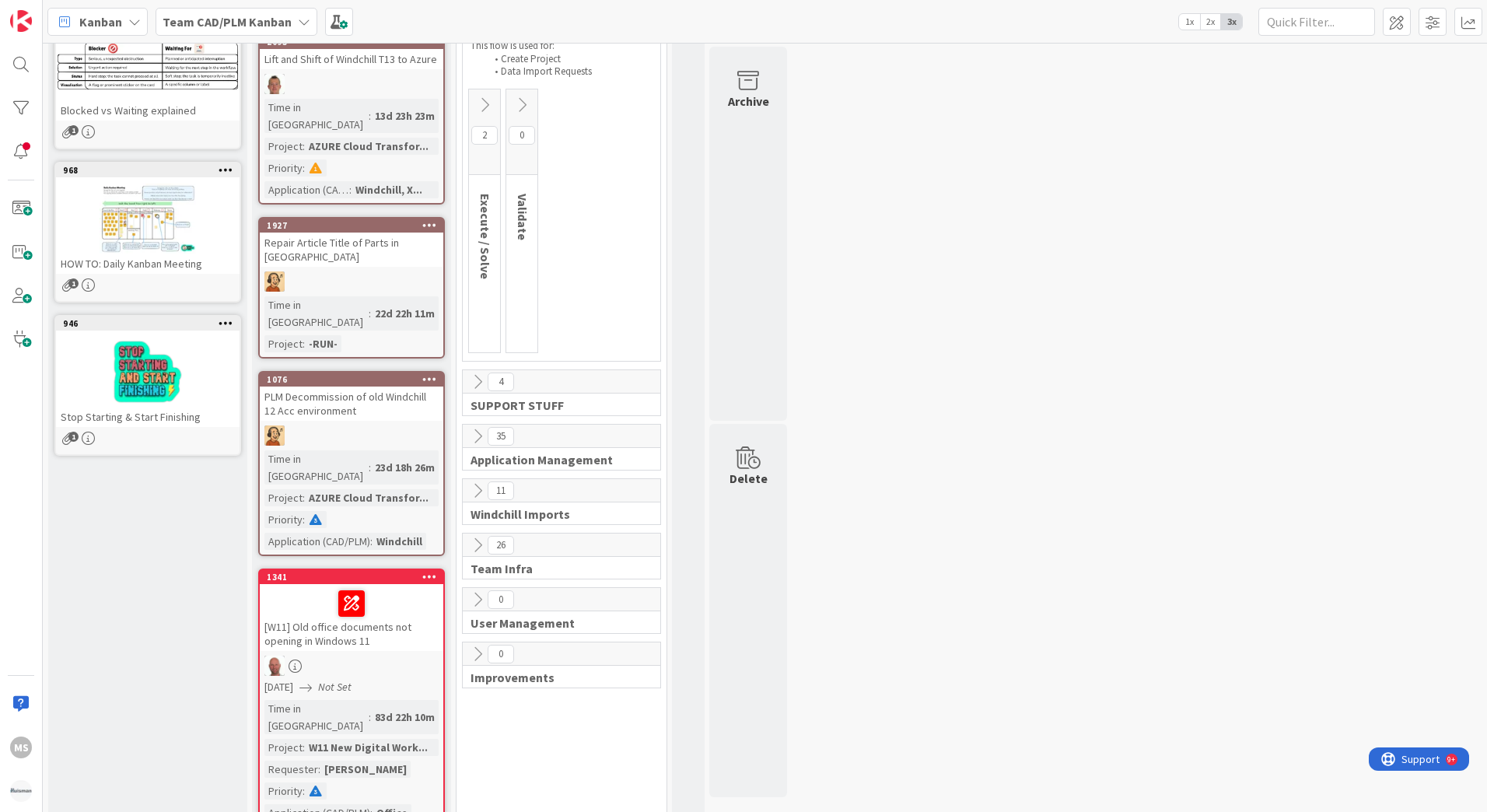
click at [482, 492] on icon at bounding box center [478, 491] width 17 height 17
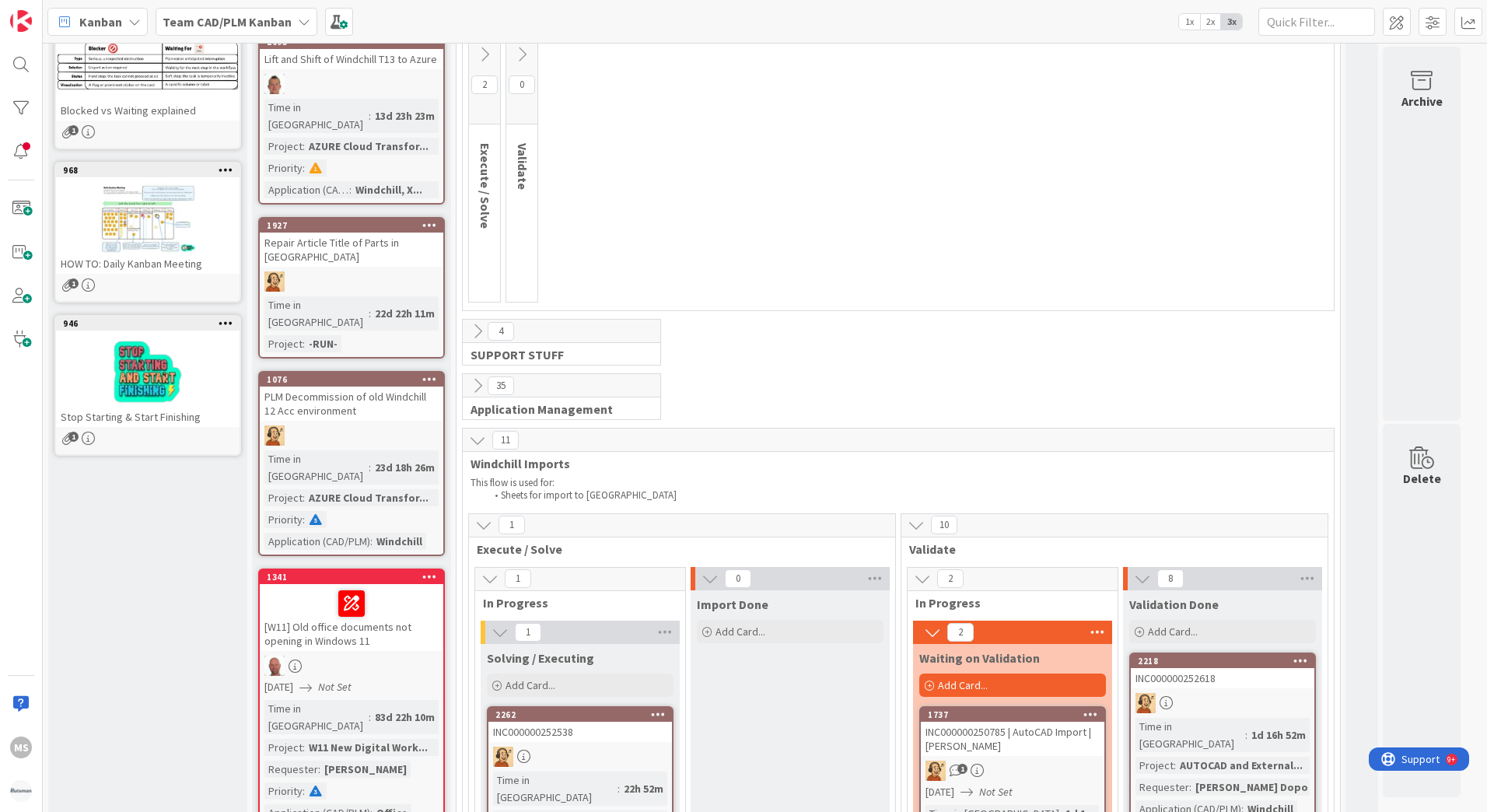
click at [480, 435] on icon at bounding box center [478, 440] width 17 height 17
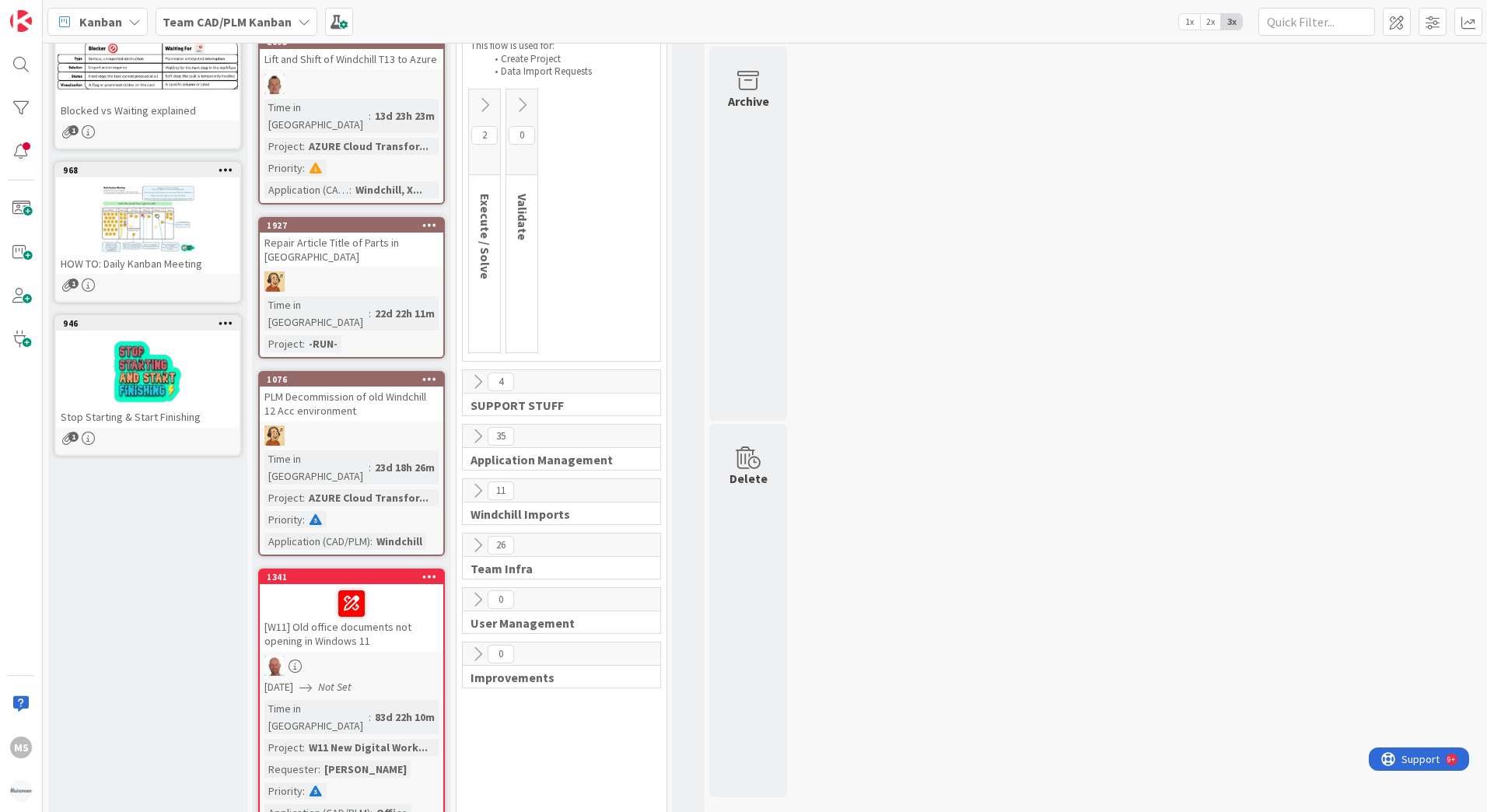
click at [478, 432] on icon at bounding box center [478, 437] width 17 height 17
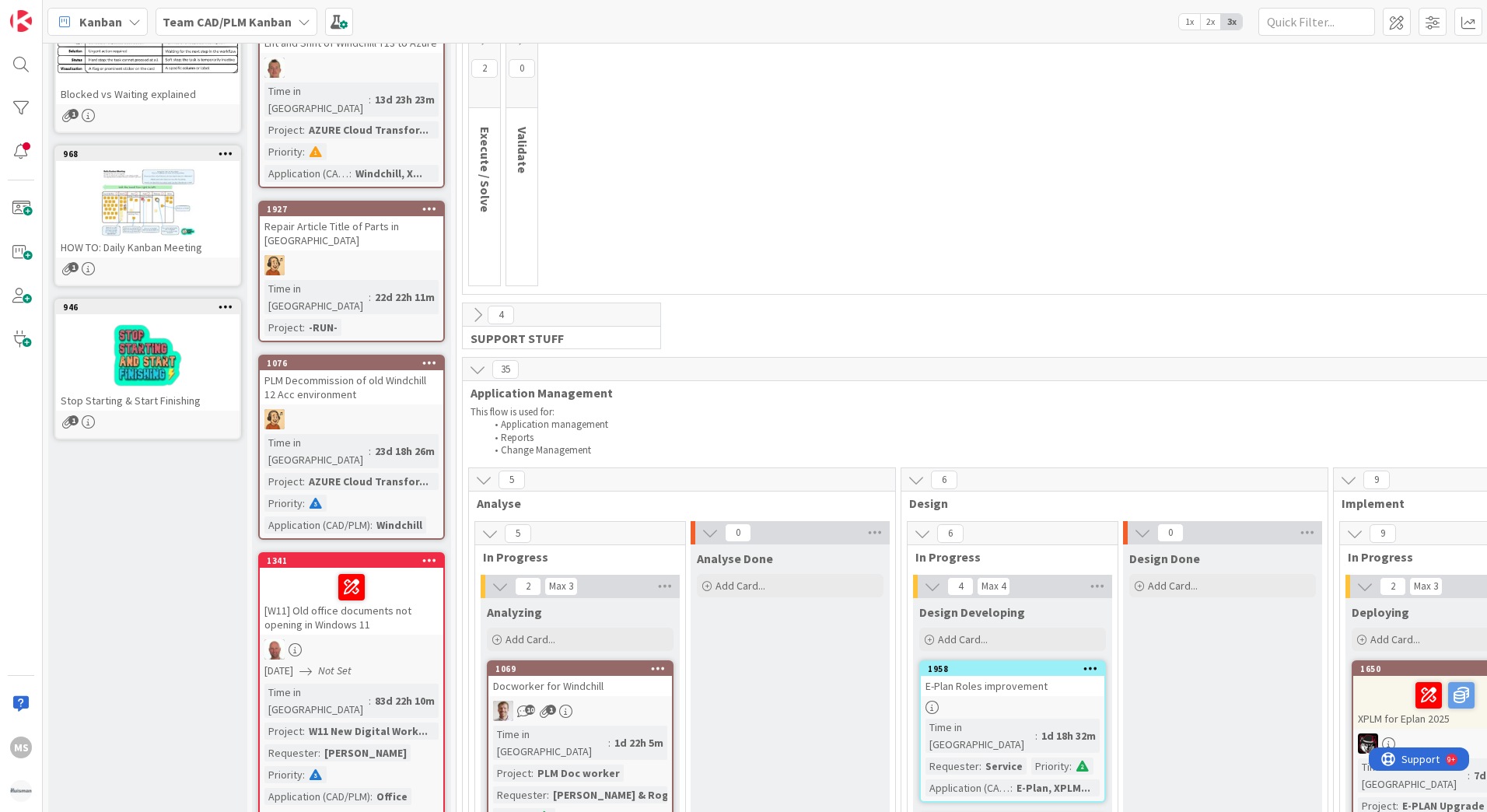
scroll to position [0, 0]
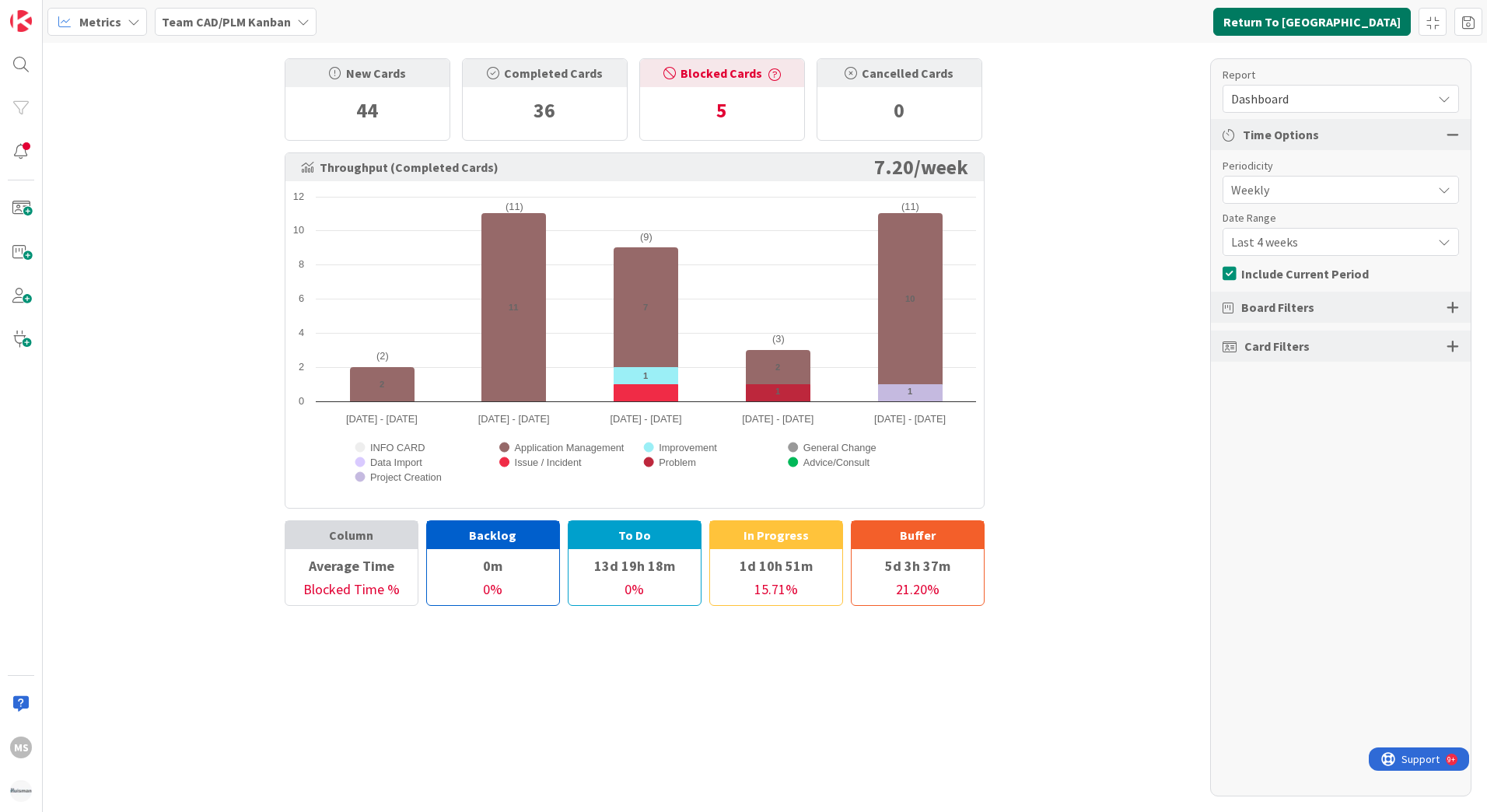
click at [1307, 18] on button "Return To [GEOGRAPHIC_DATA]" at bounding box center [1313, 21] width 197 height 28
